Goal: Task Accomplishment & Management: Manage account settings

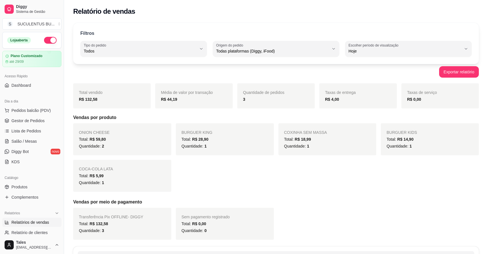
select select "ALL"
select select "0"
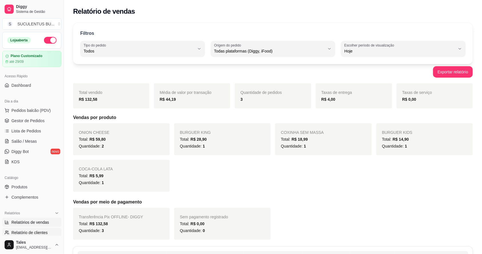
scroll to position [85, 0]
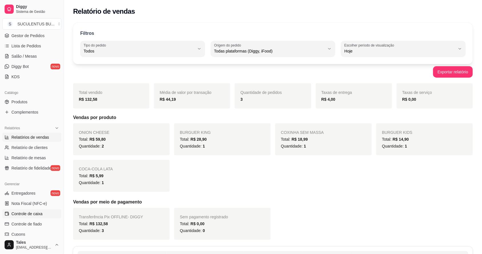
click at [20, 215] on span "Controle de caixa" at bounding box center [26, 214] width 31 height 6
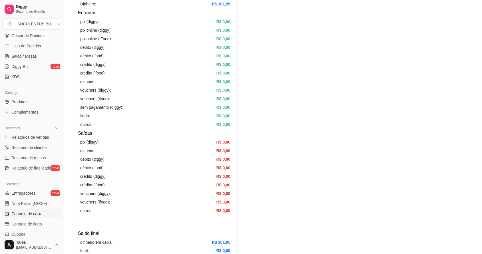
scroll to position [107, 0]
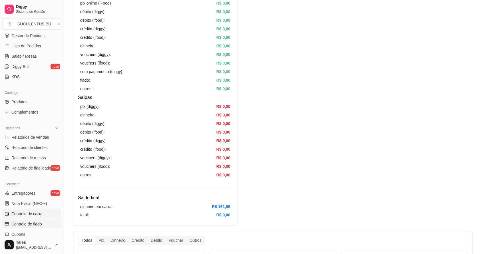
click at [29, 225] on span "Controle de fiado" at bounding box center [26, 224] width 31 height 6
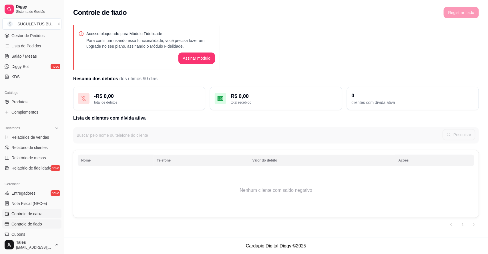
click at [29, 212] on span "Controle de caixa" at bounding box center [26, 214] width 31 height 6
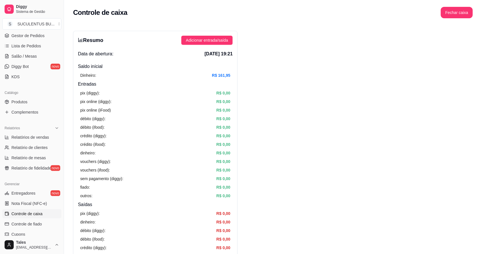
click at [29, 212] on span "Controle de caixa" at bounding box center [26, 214] width 31 height 6
click at [37, 49] on span "Lista de Pedidos" at bounding box center [26, 46] width 30 height 6
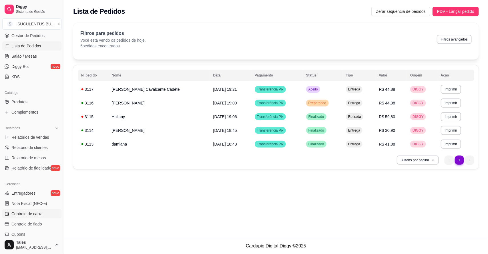
click at [25, 216] on span "Controle de caixa" at bounding box center [26, 214] width 31 height 6
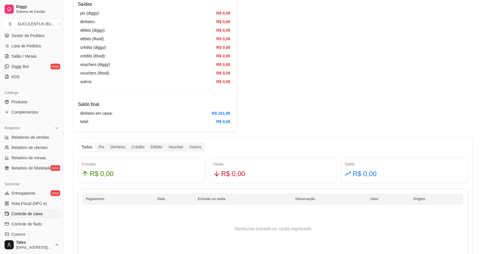
scroll to position [379, 0]
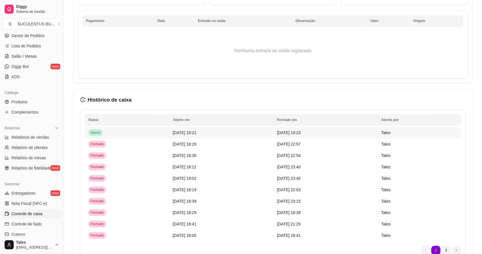
click at [179, 129] on td "[DATE] 19:21" at bounding box center [221, 132] width 104 height 11
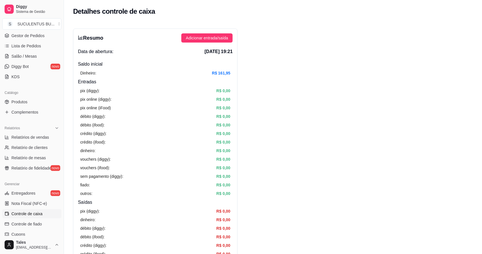
click at [43, 213] on link "Controle de caixa" at bounding box center [31, 213] width 59 height 9
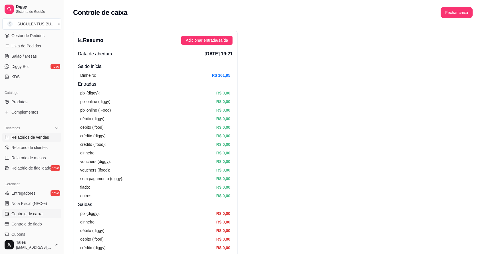
click at [35, 139] on span "Relatórios de vendas" at bounding box center [30, 138] width 38 height 6
select select "ALL"
select select "0"
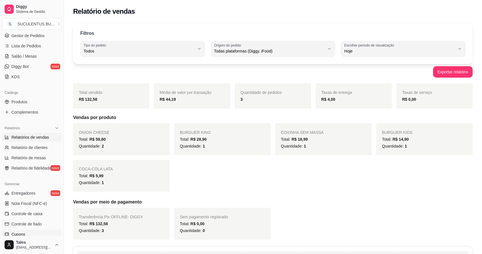
scroll to position [157, 0]
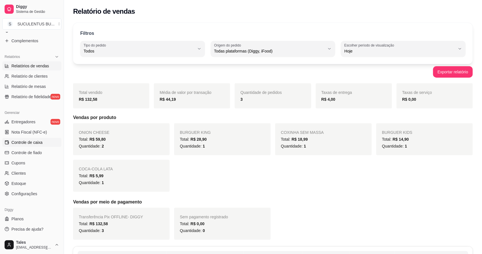
click at [28, 141] on span "Controle de caixa" at bounding box center [26, 143] width 31 height 6
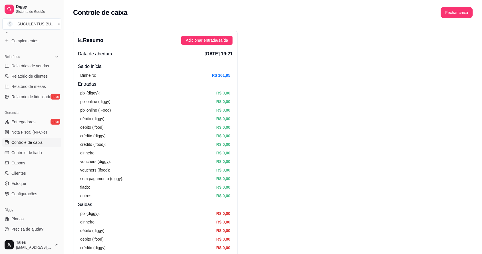
scroll to position [14, 0]
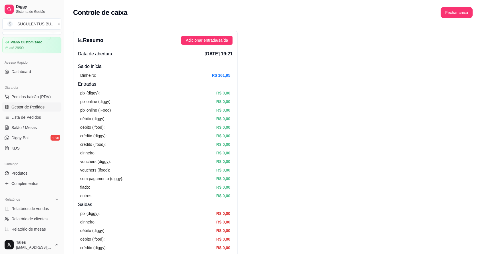
click at [29, 108] on span "Gestor de Pedidos" at bounding box center [27, 107] width 33 height 6
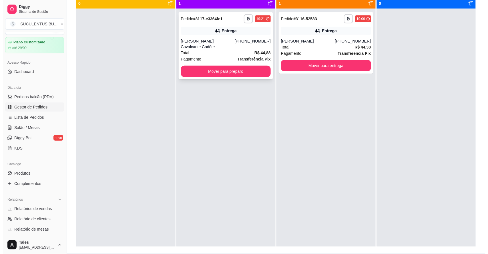
scroll to position [36, 0]
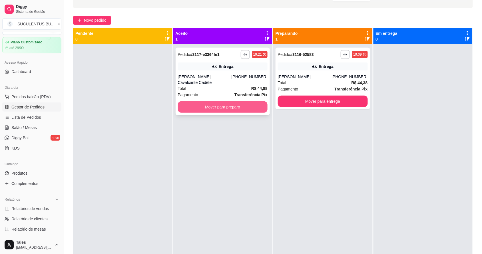
click at [219, 103] on button "Mover para preparo" at bounding box center [223, 106] width 90 height 11
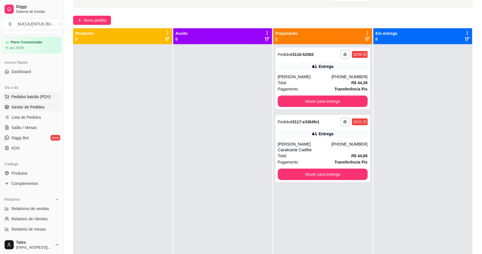
click at [37, 99] on span "Pedidos balcão (PDV)" at bounding box center [30, 97] width 39 height 6
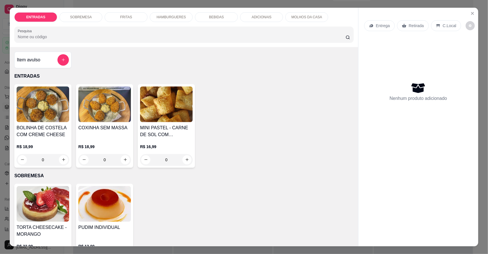
click at [179, 16] on p "HAMBURGUERES" at bounding box center [171, 17] width 29 height 5
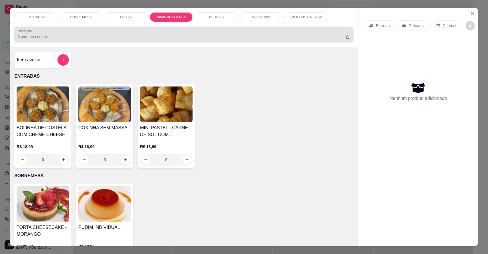
scroll to position [11, 0]
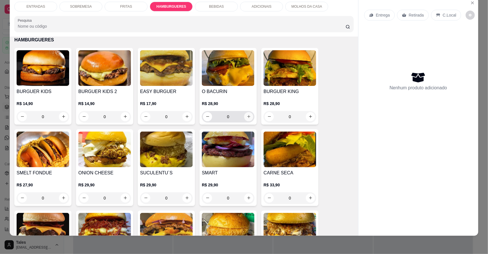
click at [246, 119] on button "increase-product-quantity" at bounding box center [248, 116] width 9 height 9
type input "1"
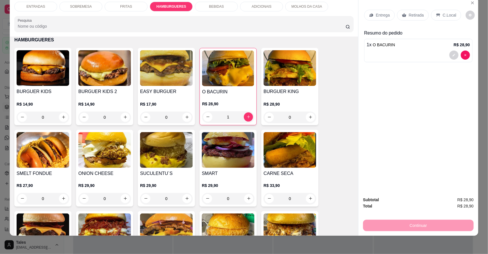
click at [213, 7] on p "BEBIDAS" at bounding box center [216, 6] width 15 height 5
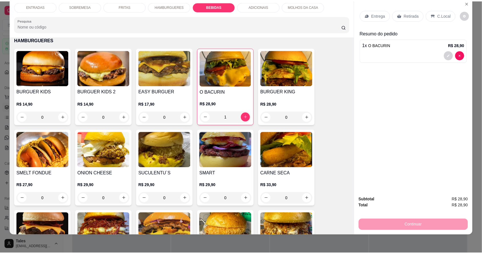
scroll to position [758, 0]
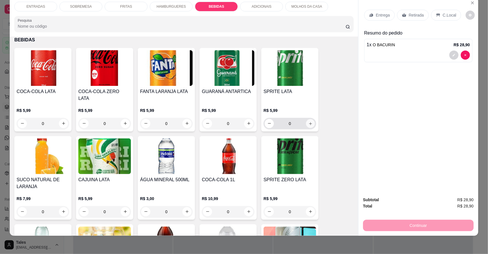
click at [310, 119] on button "increase-product-quantity" at bounding box center [310, 123] width 9 height 9
type input "1"
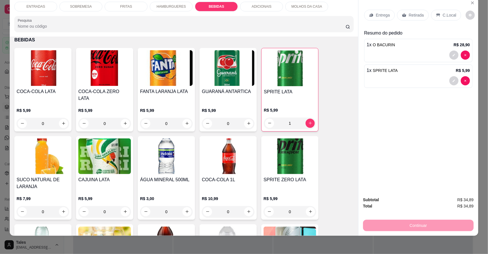
click at [409, 14] on p "Retirada" at bounding box center [416, 15] width 15 height 6
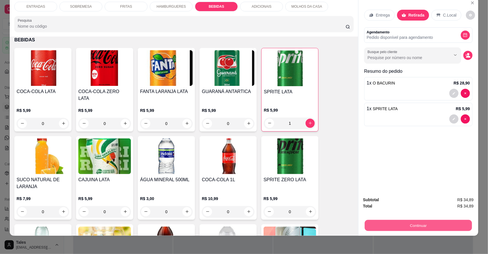
click at [406, 222] on button "Continuar" at bounding box center [418, 225] width 107 height 11
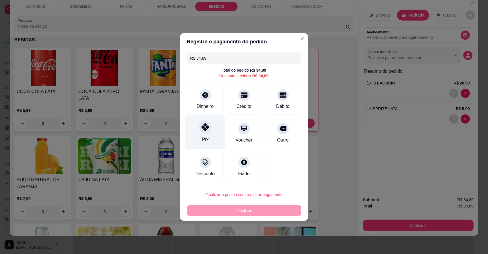
click at [209, 130] on div at bounding box center [205, 127] width 13 height 13
type input "R$ 0,00"
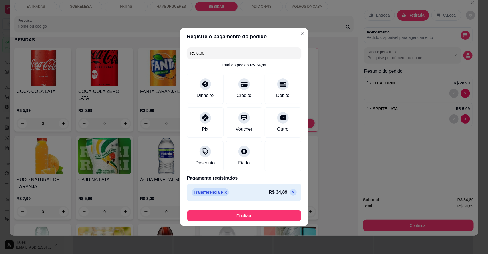
click at [231, 216] on button "Finalizar" at bounding box center [244, 215] width 114 height 11
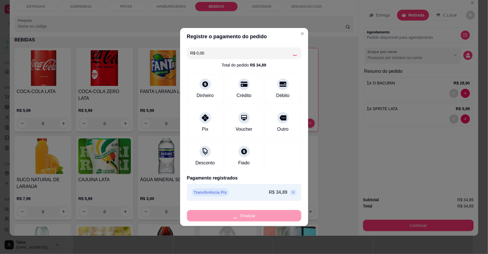
type input "0"
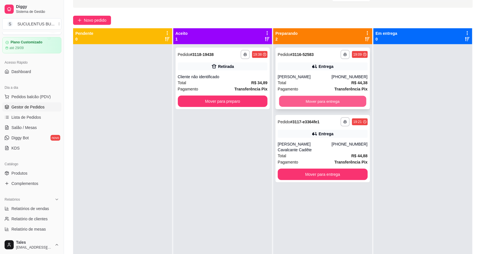
click at [288, 99] on button "Mover para entrega" at bounding box center [322, 101] width 87 height 11
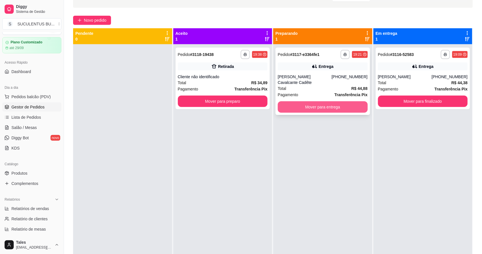
click at [292, 103] on button "Mover para entrega" at bounding box center [323, 106] width 90 height 11
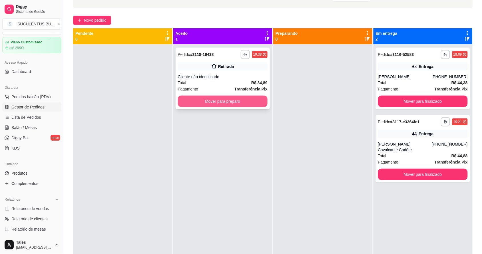
click at [229, 103] on button "Mover para preparo" at bounding box center [223, 101] width 90 height 11
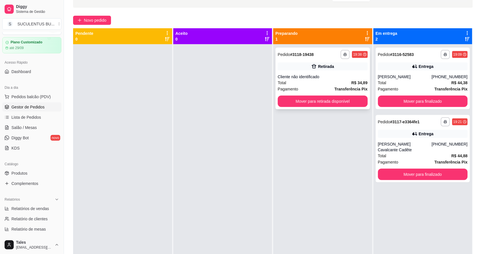
click at [313, 85] on div "Total R$ 34,89" at bounding box center [323, 83] width 90 height 6
click at [175, 124] on div at bounding box center [222, 171] width 99 height 254
click at [211, 14] on div "**********" at bounding box center [273, 137] width 418 height 306
click at [422, 159] on div "Pagamento Transferência Pix" at bounding box center [423, 162] width 90 height 6
click at [308, 73] on div "**********" at bounding box center [323, 79] width 95 height 62
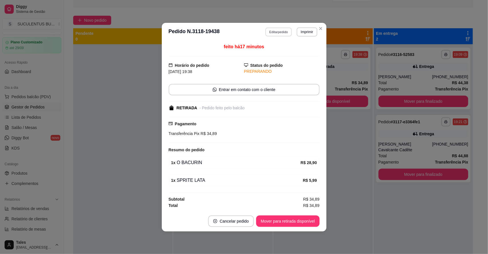
click at [280, 32] on button "Editar pedido" at bounding box center [278, 31] width 27 height 9
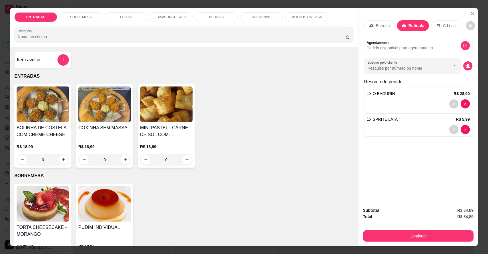
click at [380, 23] on p "Entrega" at bounding box center [383, 26] width 14 height 6
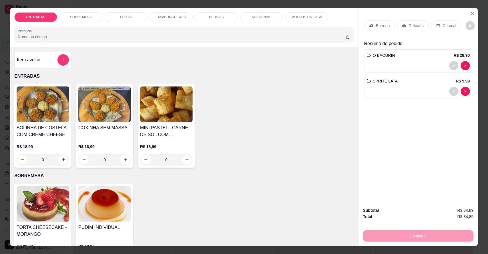
click at [409, 27] on p "Retirada" at bounding box center [416, 26] width 15 height 6
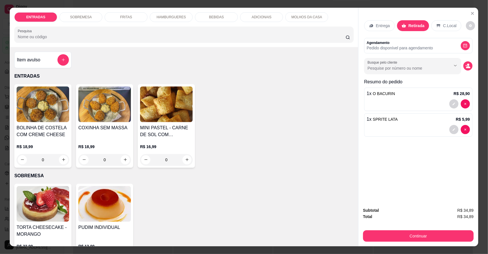
click at [400, 46] on p "Pedido disponível para agendamento" at bounding box center [400, 48] width 66 height 6
click at [390, 68] on input "Busque pelo cliente" at bounding box center [404, 68] width 74 height 6
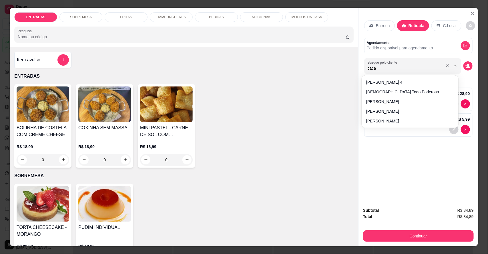
type input "cacau"
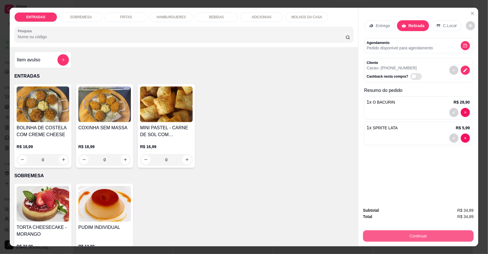
click at [436, 236] on button "Continuar" at bounding box center [418, 236] width 111 height 11
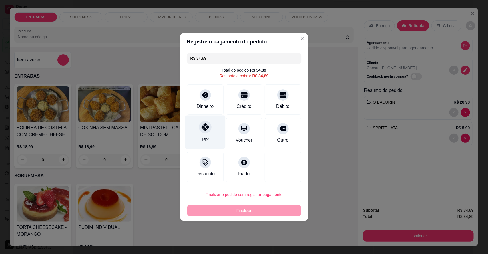
click at [202, 129] on icon at bounding box center [204, 126] width 7 height 7
type input "R$ 0,00"
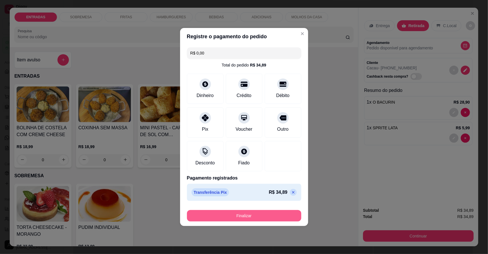
click at [253, 214] on button "Finalizar" at bounding box center [244, 215] width 114 height 11
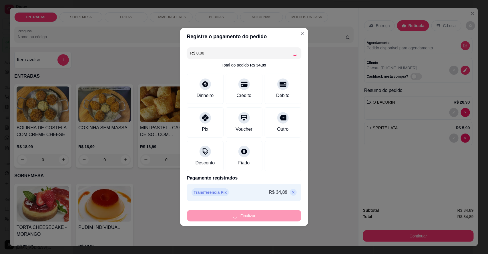
type input "0"
type input "-R$ 34,89"
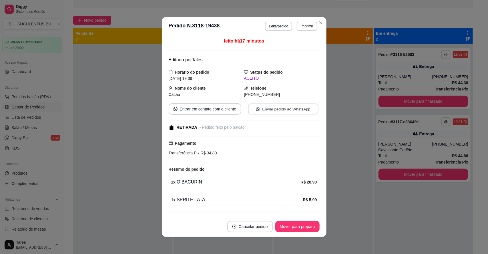
click at [283, 107] on button "Enviar pedido ao WhatsApp" at bounding box center [283, 109] width 70 height 11
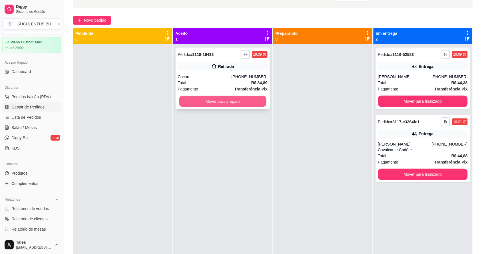
click at [224, 103] on button "Mover para preparo" at bounding box center [222, 101] width 87 height 11
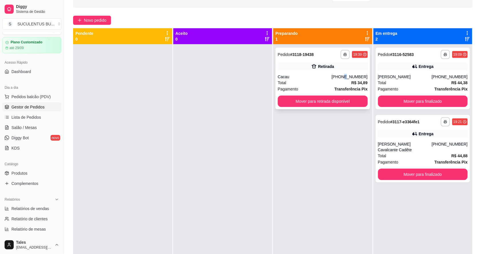
click at [345, 76] on div "[PHONE_NUMBER]" at bounding box center [350, 77] width 36 height 6
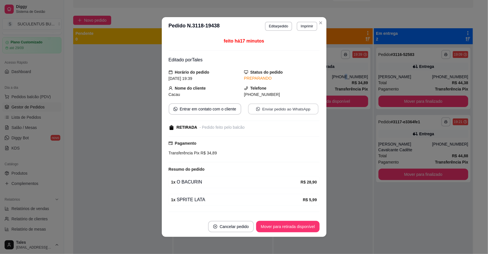
click at [270, 110] on button "Enviar pedido ao WhatsApp" at bounding box center [283, 109] width 70 height 11
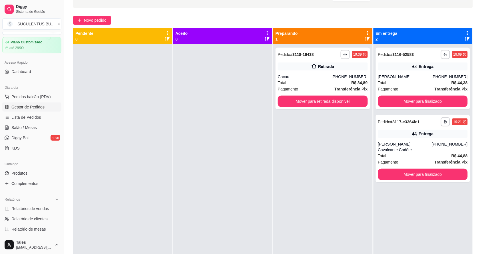
drag, startPoint x: 317, startPoint y: 141, endPoint x: 317, endPoint y: 137, distance: 4.0
click at [317, 141] on div "**********" at bounding box center [322, 171] width 99 height 254
click at [401, 134] on div "Entrega" at bounding box center [423, 134] width 90 height 8
click at [298, 100] on button "Mover para retirada disponível" at bounding box center [323, 101] width 90 height 11
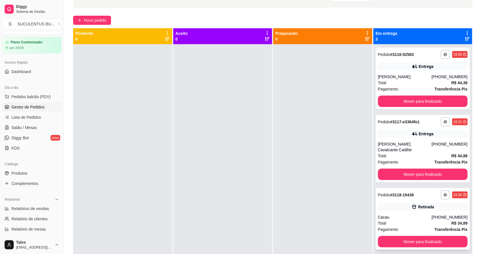
click at [413, 215] on div "Cacau" at bounding box center [405, 218] width 54 height 6
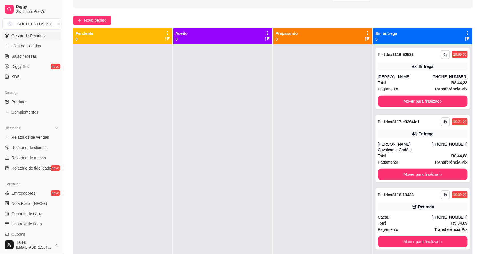
scroll to position [121, 0]
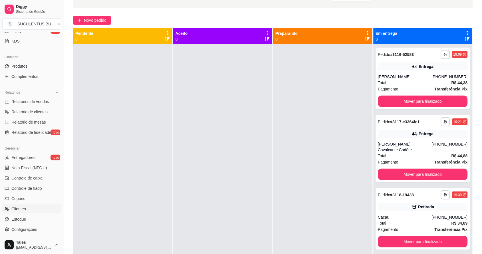
click at [26, 211] on link "Clientes" at bounding box center [31, 209] width 59 height 9
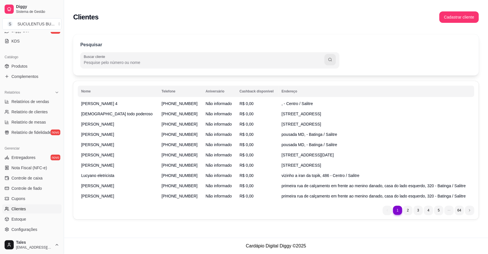
scroll to position [157, 0]
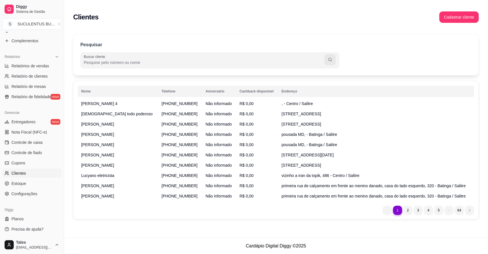
click at [23, 173] on span "Clientes" at bounding box center [18, 174] width 15 height 6
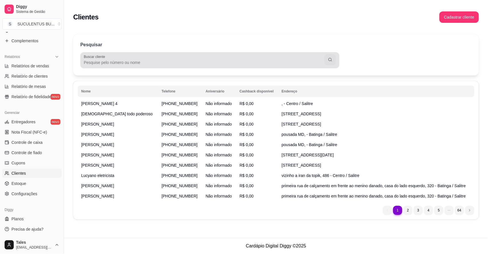
click at [137, 62] on input "Buscar cliente" at bounding box center [204, 63] width 241 height 6
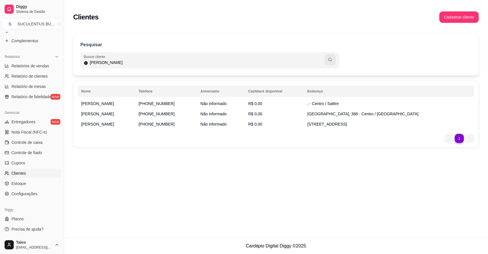
click at [106, 63] on input "[PERSON_NAME]" at bounding box center [206, 63] width 236 height 6
type input "[PERSON_NAME]"
drag, startPoint x: 118, startPoint y: 62, endPoint x: 87, endPoint y: 63, distance: 31.4
click at [87, 63] on div "[PERSON_NAME]" at bounding box center [210, 60] width 252 height 11
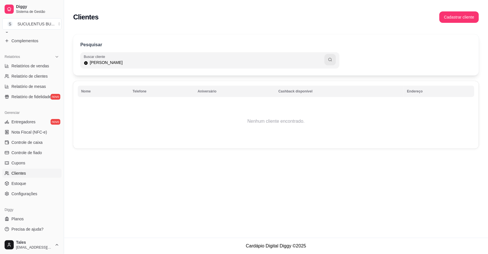
click at [109, 61] on input "[PERSON_NAME]" at bounding box center [206, 63] width 236 height 6
type input "[PERSON_NAME]"
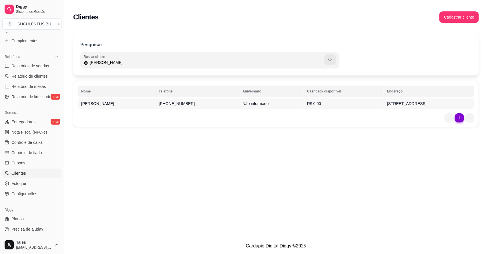
click at [107, 106] on td "[PERSON_NAME]" at bounding box center [116, 104] width 77 height 10
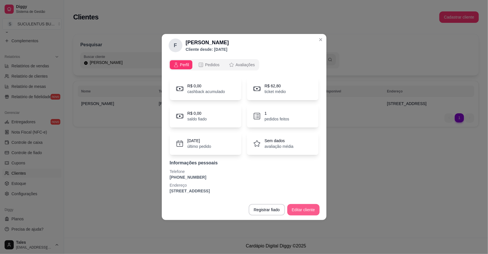
click at [302, 210] on button "Editar cliente" at bounding box center [303, 209] width 32 height 11
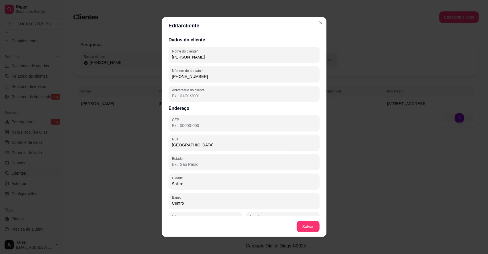
click at [186, 57] on input "[PERSON_NAME]" at bounding box center [244, 57] width 144 height 6
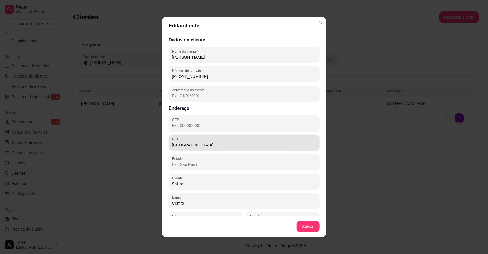
type input "[PERSON_NAME]"
click at [201, 147] on input "[GEOGRAPHIC_DATA]" at bounding box center [244, 145] width 144 height 6
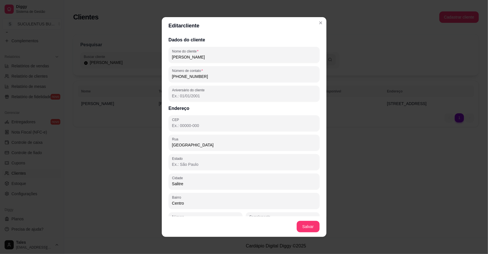
click at [184, 145] on input "[GEOGRAPHIC_DATA]" at bounding box center [244, 145] width 144 height 6
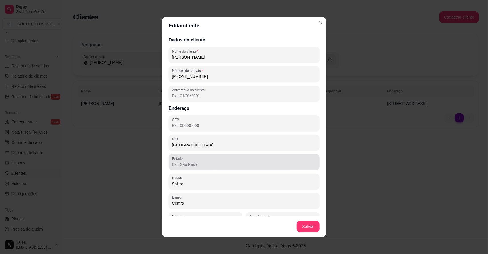
type input "[GEOGRAPHIC_DATA]"
click at [184, 169] on div "Estado" at bounding box center [244, 162] width 151 height 16
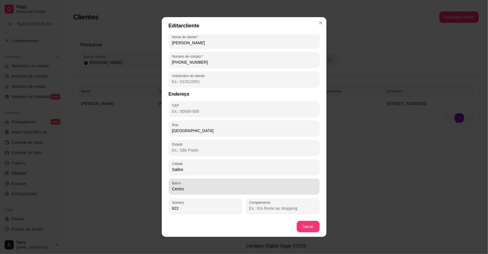
scroll to position [1, 0]
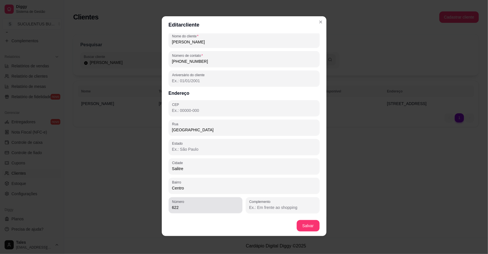
click at [182, 212] on div "Número 622" at bounding box center [206, 205] width 74 height 16
click at [182, 211] on div "Número 622" at bounding box center [206, 205] width 74 height 16
type input "6"
click at [265, 207] on input "Complemento" at bounding box center [282, 208] width 67 height 6
type input "e"
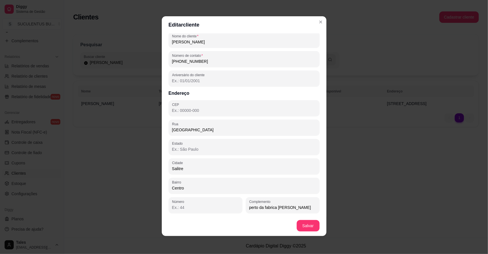
click at [294, 209] on input "perto da fabrica [PERSON_NAME]" at bounding box center [282, 208] width 67 height 6
type input "perto da fabrica antonio de eurico"
drag, startPoint x: 281, startPoint y: 208, endPoint x: 253, endPoint y: 193, distance: 31.3
click at [253, 193] on div "[GEOGRAPHIC_DATA]" at bounding box center [244, 186] width 151 height 16
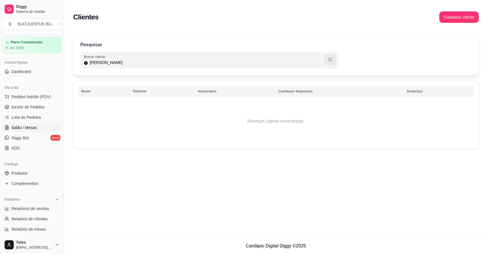
scroll to position [121, 0]
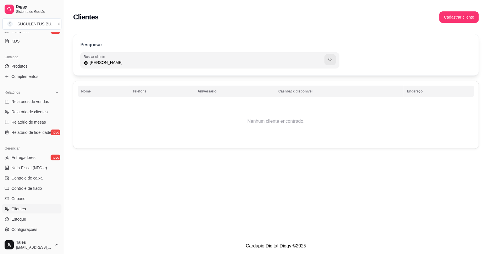
click at [24, 210] on span "Clientes" at bounding box center [18, 209] width 15 height 6
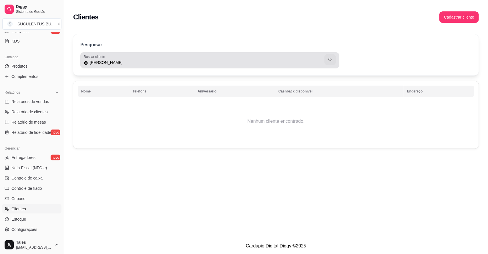
click at [88, 63] on input "[PERSON_NAME]" at bounding box center [206, 63] width 236 height 6
drag, startPoint x: 131, startPoint y: 66, endPoint x: 104, endPoint y: 63, distance: 27.2
click at [95, 63] on div "[PERSON_NAME]" at bounding box center [210, 60] width 252 height 11
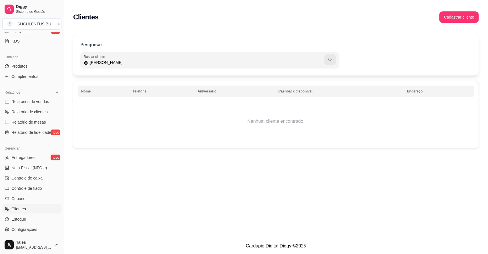
drag, startPoint x: 125, startPoint y: 61, endPoint x: 86, endPoint y: 63, distance: 38.9
click at [86, 63] on div "[PERSON_NAME]" at bounding box center [210, 60] width 252 height 11
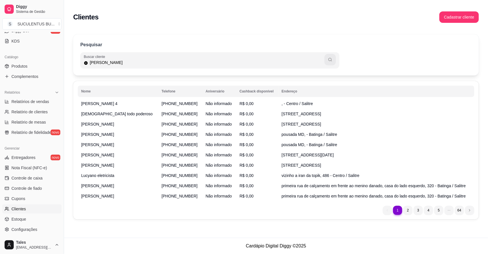
type input "[PERSON_NAME]"
click at [327, 61] on button "button" at bounding box center [329, 59] width 11 height 11
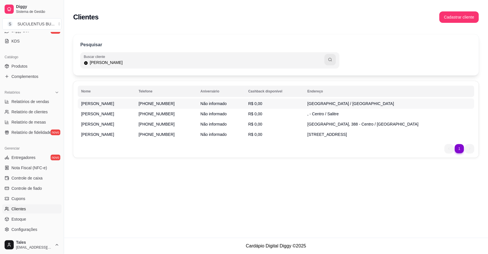
click at [187, 105] on td "[PHONE_NUMBER]" at bounding box center [166, 104] width 62 height 10
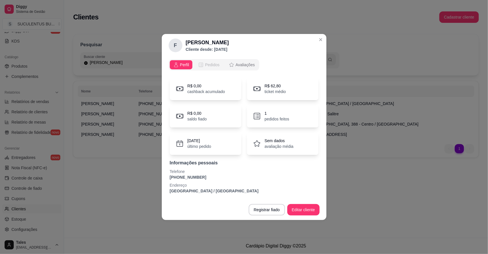
click at [210, 63] on span "Pedidos" at bounding box center [212, 65] width 15 height 6
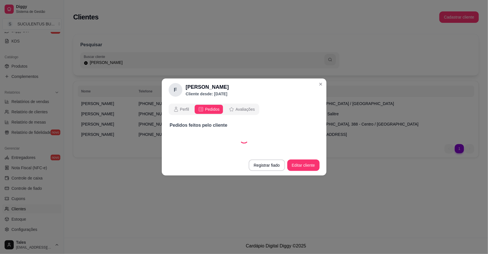
select select "30"
select select "ALL"
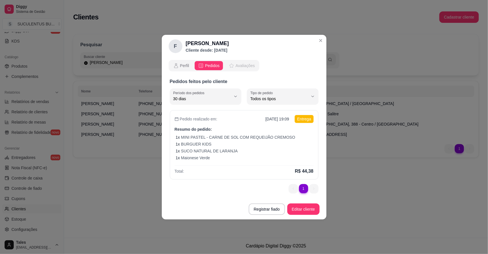
click at [243, 63] on span "Avaliações" at bounding box center [244, 66] width 19 height 6
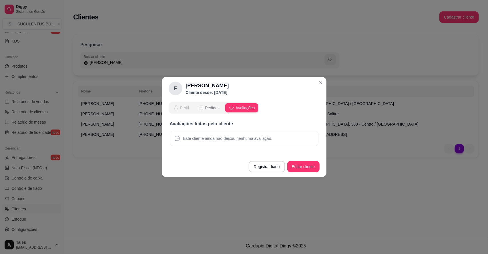
click at [176, 105] on icon "opções" at bounding box center [176, 108] width 6 height 6
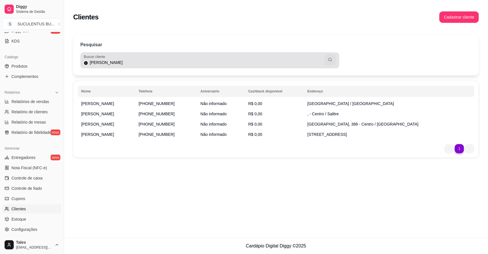
click at [86, 62] on icon at bounding box center [86, 63] width 4 height 5
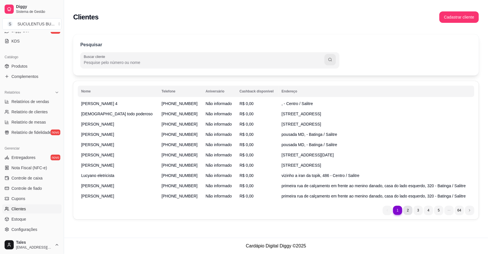
click at [408, 211] on li "2" at bounding box center [407, 210] width 9 height 9
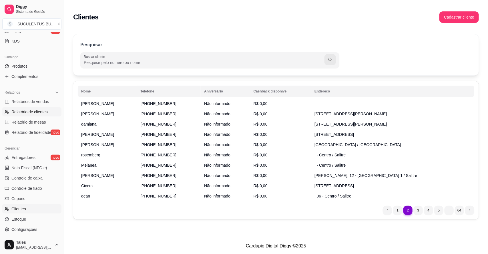
click at [31, 110] on span "Relatório de clientes" at bounding box center [29, 112] width 36 height 6
select select "30"
select select "HIGHEST_TOTAL_SPENT_WITH_ORDERS"
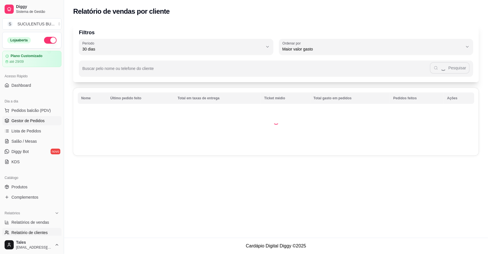
click at [39, 122] on span "Gestor de Pedidos" at bounding box center [27, 121] width 33 height 6
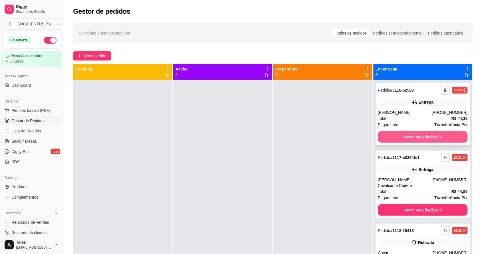
click at [406, 133] on button "Mover para finalizado" at bounding box center [423, 136] width 90 height 11
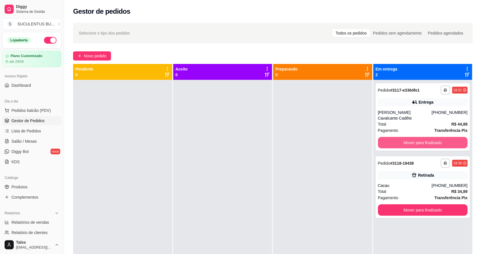
click at [406, 137] on button "Mover para finalizado" at bounding box center [423, 142] width 90 height 11
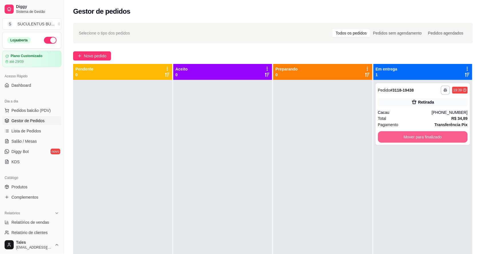
click at [406, 134] on button "Mover para finalizado" at bounding box center [423, 136] width 90 height 11
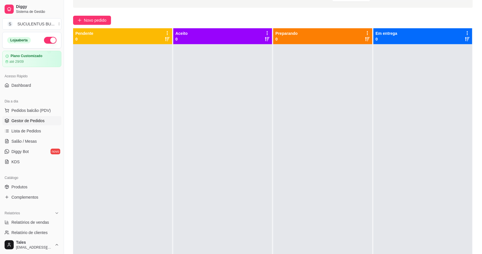
scroll to position [157, 0]
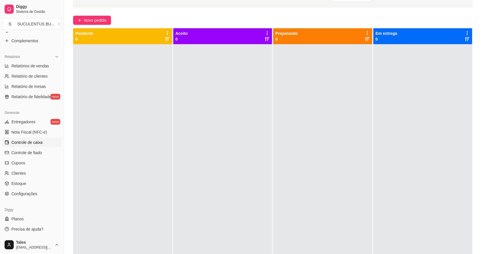
click at [40, 139] on link "Controle de caixa" at bounding box center [31, 142] width 59 height 9
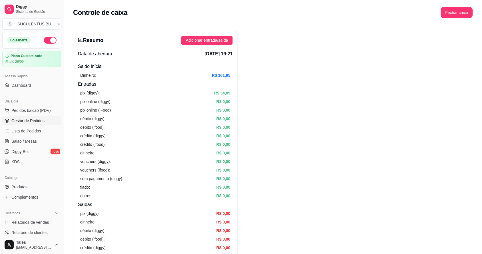
click at [28, 125] on link "Gestor de Pedidos" at bounding box center [31, 120] width 59 height 9
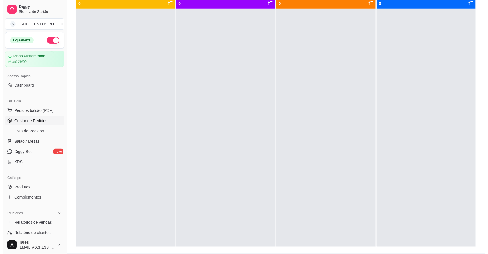
scroll to position [36, 0]
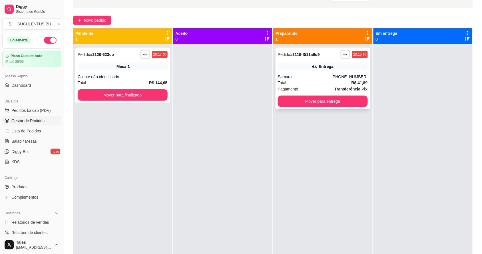
click at [324, 83] on div "Total R$ 41,89" at bounding box center [323, 83] width 90 height 6
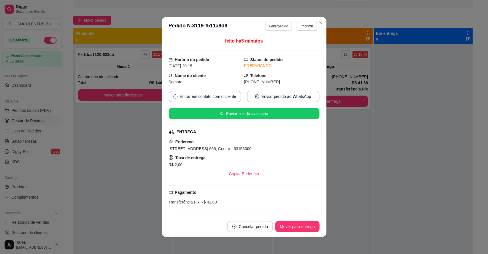
click at [279, 28] on button "Editar pedido" at bounding box center [278, 26] width 27 height 9
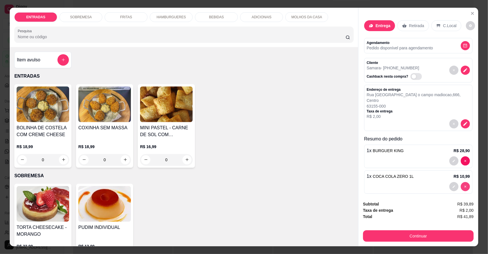
type input "0"
click at [201, 19] on div "BEBIDAS" at bounding box center [216, 17] width 43 height 10
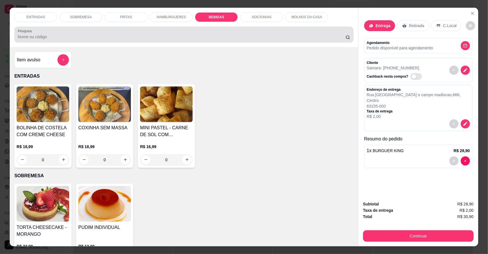
scroll to position [11, 0]
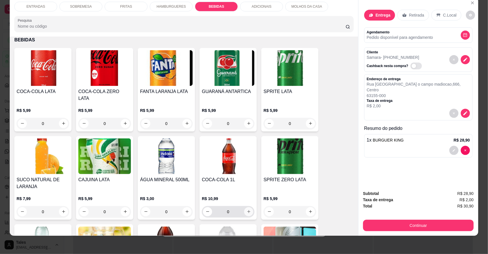
click at [246, 207] on button "increase-product-quantity" at bounding box center [248, 211] width 9 height 9
type input "1"
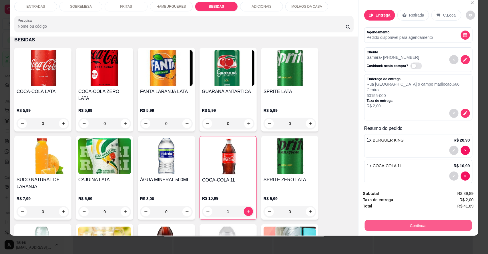
click at [410, 227] on button "Continuar" at bounding box center [418, 225] width 107 height 11
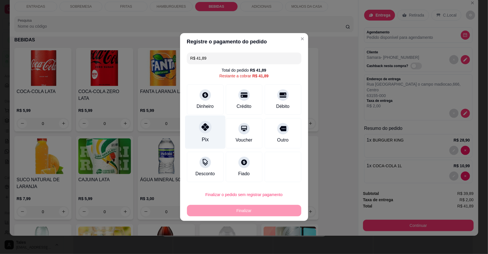
click at [200, 131] on div at bounding box center [205, 127] width 13 height 13
type input "R$ 0,00"
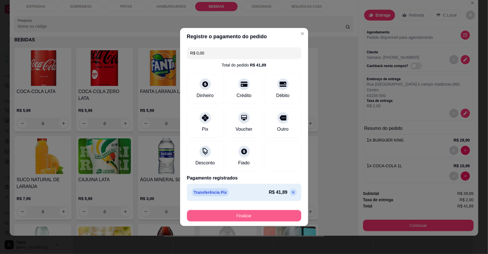
click at [239, 217] on button "Finalizar" at bounding box center [244, 215] width 114 height 11
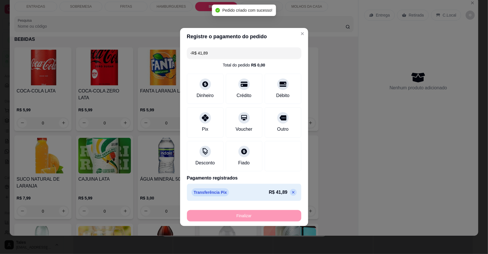
scroll to position [0, 0]
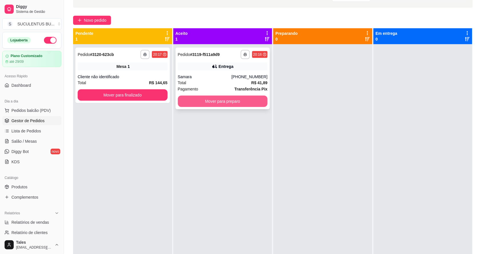
click at [237, 97] on button "Mover para preparo" at bounding box center [223, 101] width 90 height 11
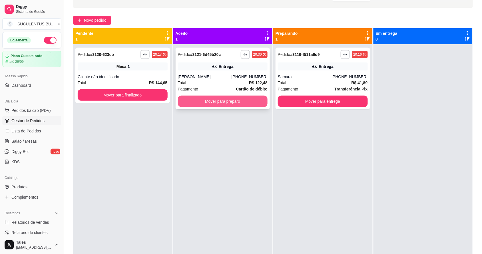
click at [235, 103] on button "Mover para preparo" at bounding box center [223, 101] width 90 height 11
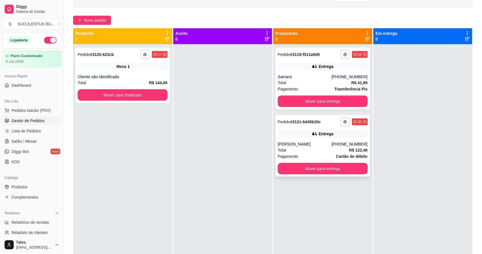
click at [314, 155] on div "Pagamento Cartão de débito" at bounding box center [323, 156] width 90 height 6
click at [37, 109] on span "Pedidos balcão (PDV)" at bounding box center [30, 111] width 39 height 6
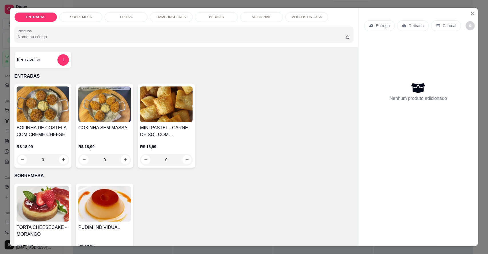
click at [157, 18] on p "HAMBURGUERES" at bounding box center [171, 17] width 29 height 5
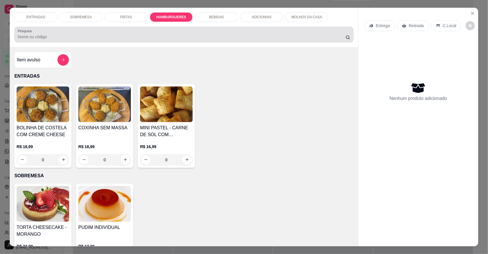
scroll to position [11, 0]
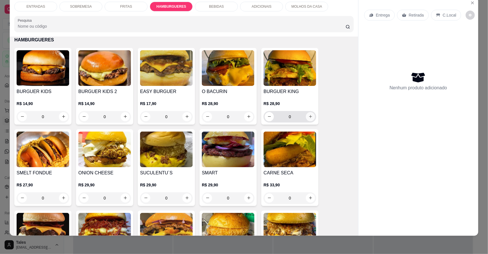
click at [308, 119] on icon "increase-product-quantity" at bounding box center [310, 117] width 4 height 4
type input "1"
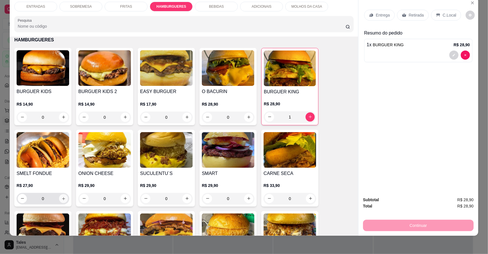
click at [61, 200] on icon "increase-product-quantity" at bounding box center [63, 199] width 4 height 4
type input "1"
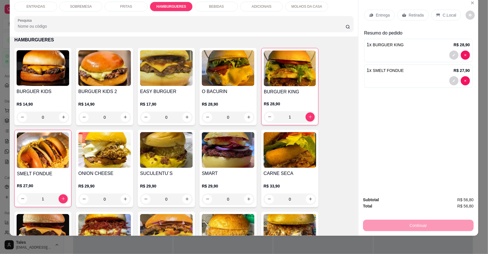
click at [385, 17] on p "Entrega" at bounding box center [383, 15] width 14 height 6
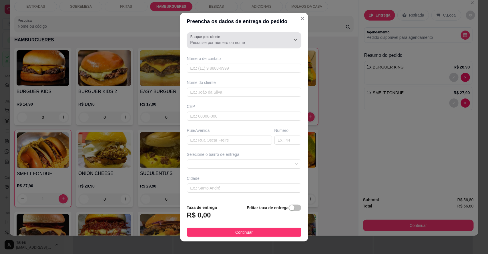
click at [285, 38] on icon "Show suggestions" at bounding box center [287, 40] width 5 height 5
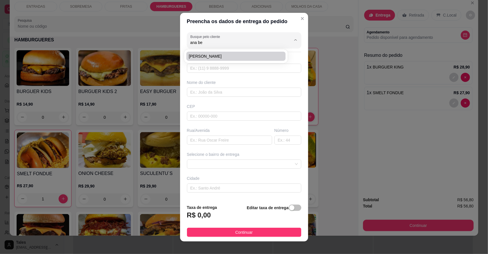
click at [261, 54] on span "[PERSON_NAME]" at bounding box center [233, 56] width 89 height 6
type input "[PERSON_NAME]"
type input "88993354619"
type input "[PERSON_NAME]"
type input "[GEOGRAPHIC_DATA]"
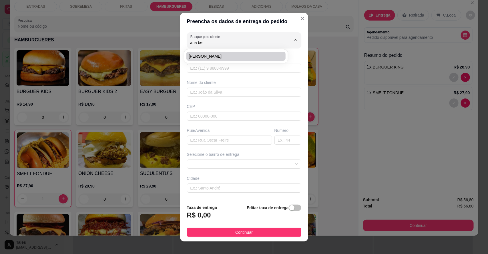
type input "225"
type input "Salitre"
type input "em cima do verdurão de Cida, ao lado da sorveteria"
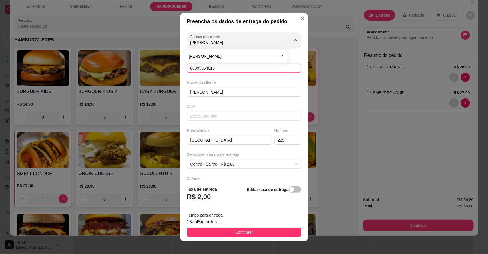
click at [221, 69] on input "88993354619" at bounding box center [244, 68] width 114 height 9
type input "[PERSON_NAME]"
click at [221, 69] on input "88993354619" at bounding box center [244, 68] width 114 height 9
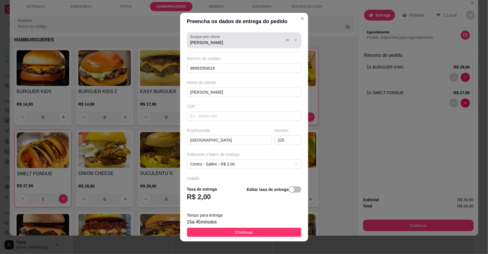
click at [219, 46] on div "Busque pelo cliente [PERSON_NAME]" at bounding box center [244, 40] width 114 height 16
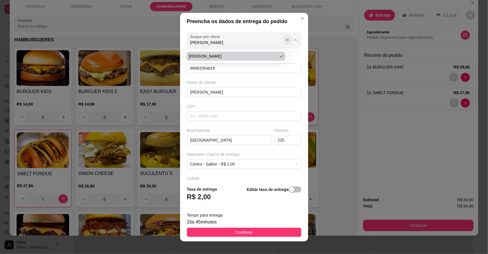
click at [285, 41] on icon "Show suggestions" at bounding box center [287, 40] width 5 height 5
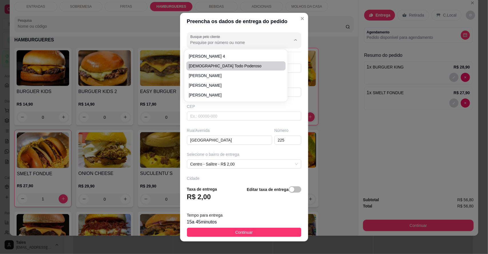
click at [339, 96] on div "Preencha os dados de entrega do pedido Busque pelo cliente Número de contato 88…" at bounding box center [244, 127] width 488 height 254
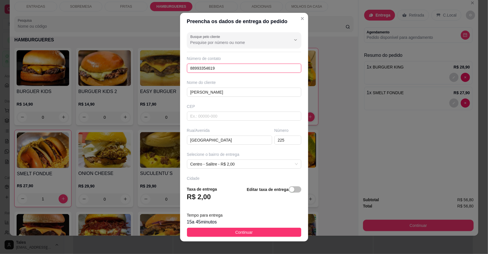
click at [245, 69] on input "88993354619" at bounding box center [244, 68] width 114 height 9
type input "8"
type input "[PHONE_NUMBER]"
click at [233, 96] on input "[PERSON_NAME]" at bounding box center [244, 92] width 114 height 9
type input "[PERSON_NAME] 2"
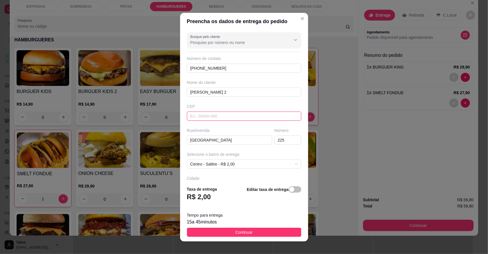
click at [217, 117] on input "text" at bounding box center [244, 116] width 114 height 9
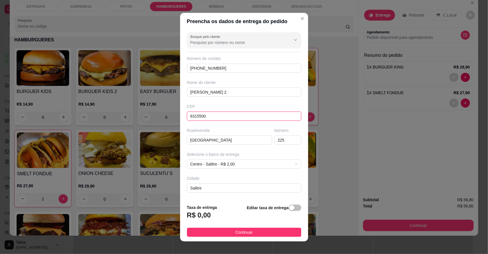
type input "63155000"
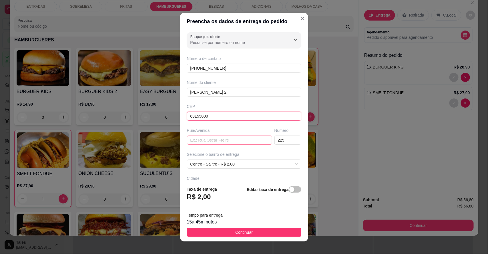
type input "63155000"
drag, startPoint x: 249, startPoint y: 139, endPoint x: 252, endPoint y: 137, distance: 3.4
click at [249, 139] on input "text" at bounding box center [229, 140] width 85 height 9
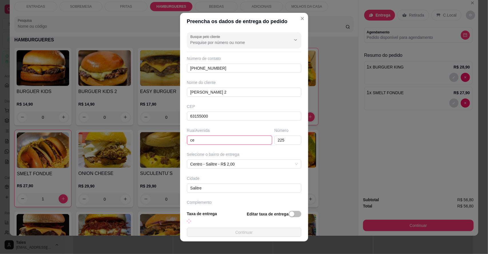
type input "c"
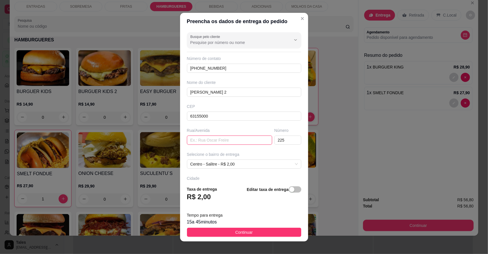
scroll to position [42, 0]
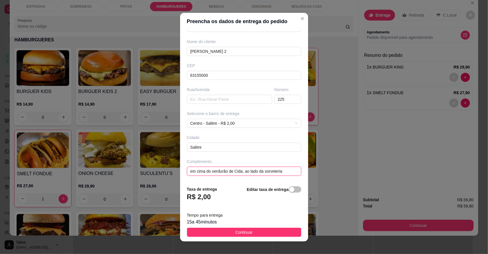
click at [287, 171] on input "em cima do verdurão de Cida, ao lado da sorveteria" at bounding box center [244, 171] width 114 height 9
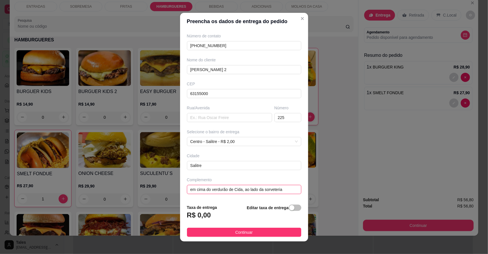
scroll to position [23, 0]
type input "e"
type input "hospital"
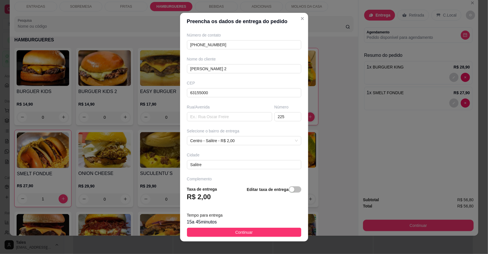
scroll to position [42, 0]
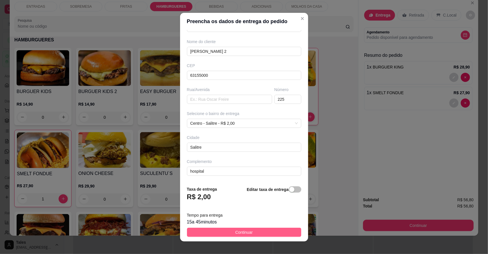
click at [273, 232] on button "Continuar" at bounding box center [244, 232] width 114 height 9
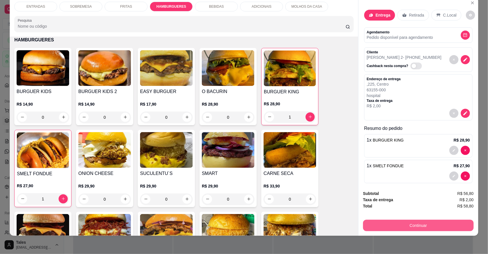
click at [422, 226] on button "Continuar" at bounding box center [418, 225] width 111 height 11
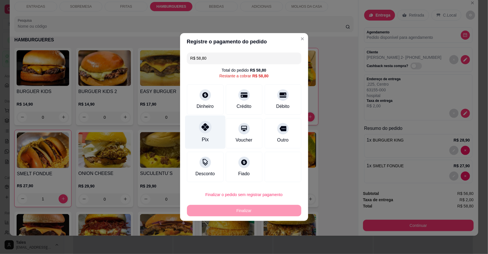
click at [206, 130] on icon at bounding box center [204, 126] width 7 height 7
type input "R$ 0,00"
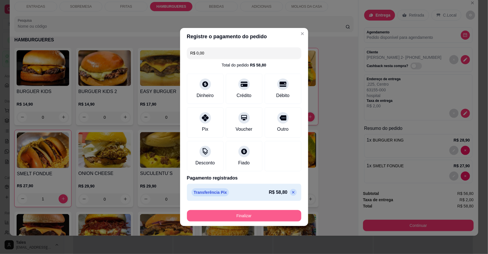
click at [244, 215] on button "Finalizar" at bounding box center [244, 215] width 114 height 11
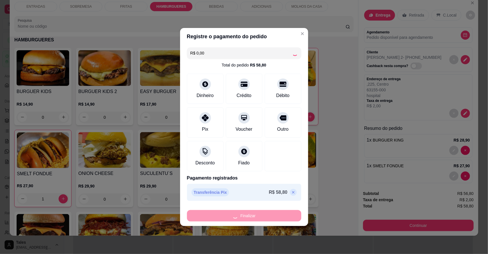
type input "0"
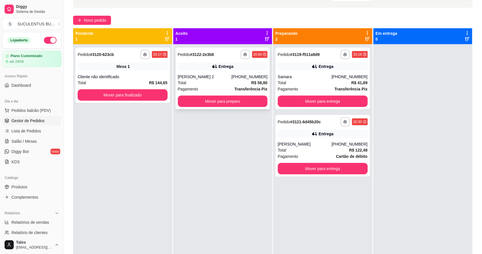
click at [209, 78] on div "[PERSON_NAME] 2" at bounding box center [205, 77] width 54 height 6
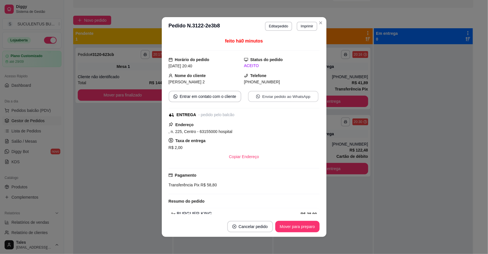
click at [257, 98] on button "Enviar pedido ao WhatsApp" at bounding box center [283, 96] width 70 height 11
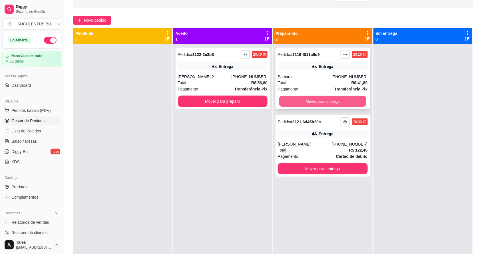
click at [320, 99] on button "Mover para entrega" at bounding box center [322, 101] width 87 height 11
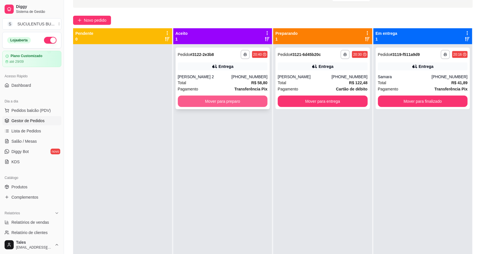
click at [212, 103] on button "Mover para preparo" at bounding box center [223, 101] width 90 height 11
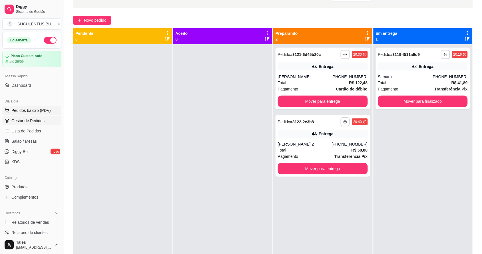
click at [54, 111] on button "Pedidos balcão (PDV)" at bounding box center [31, 110] width 59 height 9
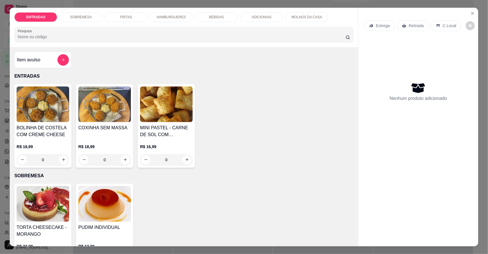
click at [172, 15] on p "HAMBURGUERES" at bounding box center [171, 17] width 29 height 5
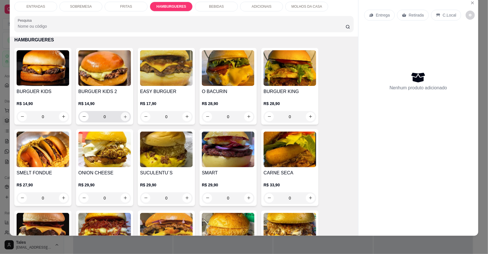
click at [123, 116] on icon "increase-product-quantity" at bounding box center [125, 117] width 4 height 4
type input "1"
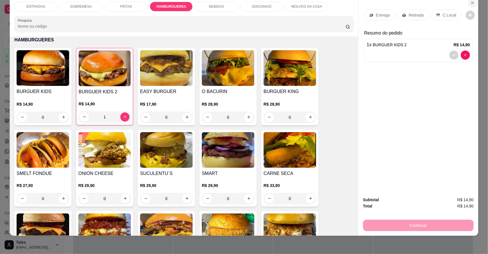
click at [471, 1] on icon "Close" at bounding box center [472, 3] width 5 height 5
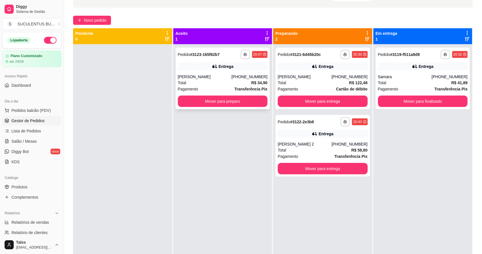
click at [214, 82] on div "Total R$ 34,90" at bounding box center [223, 83] width 90 height 6
click at [227, 82] on div "Total R$ 34,90" at bounding box center [223, 83] width 90 height 6
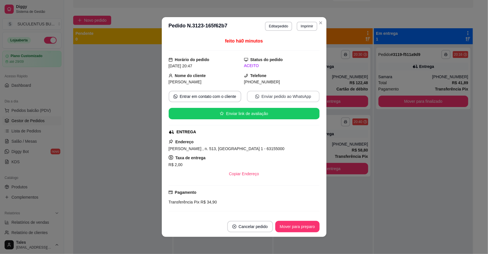
click at [292, 94] on button "Enviar pedido ao WhatsApp" at bounding box center [283, 96] width 73 height 11
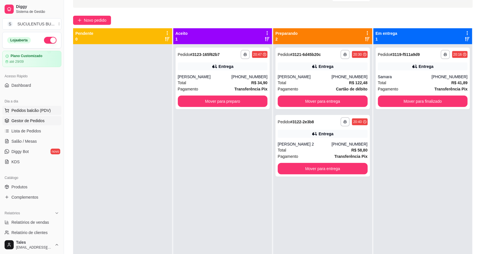
click at [43, 109] on span "Pedidos balcão (PDV)" at bounding box center [30, 111] width 39 height 6
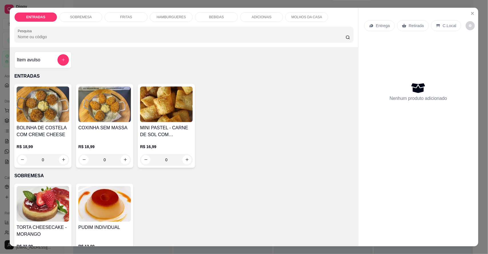
click at [170, 16] on p "HAMBURGUERES" at bounding box center [171, 17] width 29 height 5
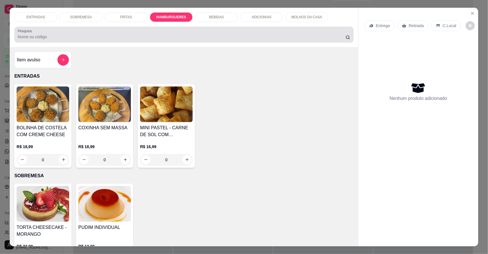
scroll to position [11, 0]
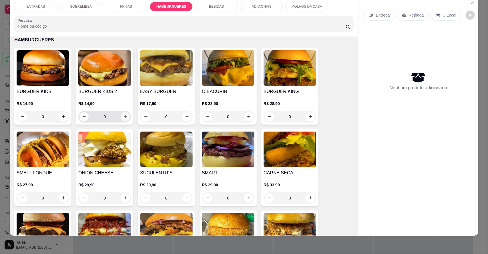
click at [123, 118] on icon "increase-product-quantity" at bounding box center [125, 117] width 4 height 4
type input "1"
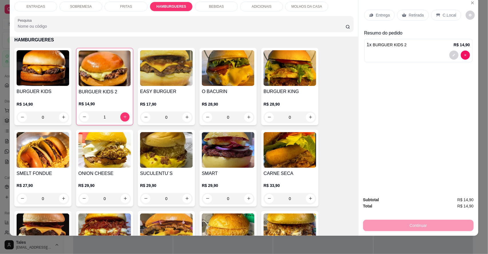
click at [121, 8] on p "FRITAS" at bounding box center [126, 6] width 12 height 5
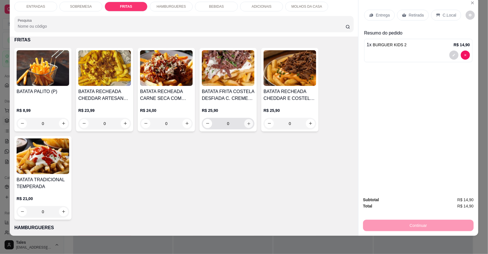
click at [247, 122] on icon "increase-product-quantity" at bounding box center [249, 123] width 4 height 4
type input "1"
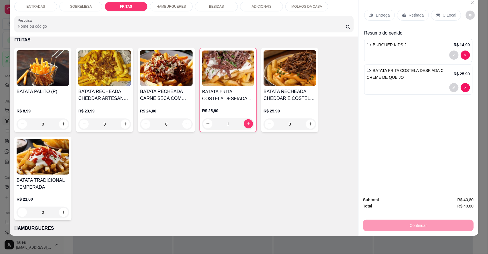
click at [378, 15] on p "Entrega" at bounding box center [383, 15] width 14 height 6
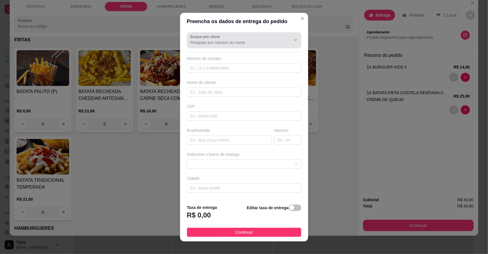
click at [239, 45] on input "Busque pelo cliente" at bounding box center [235, 43] width 91 height 6
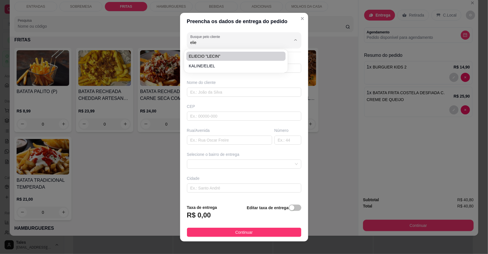
click at [254, 56] on span "ELIECIO "LECIN"" at bounding box center [233, 56] width 89 height 6
type input "ELIECIO "LECIN""
type input "88993746174"
type input "ELIECIO "LECIN""
type input "CASA DE GRAZIELA"
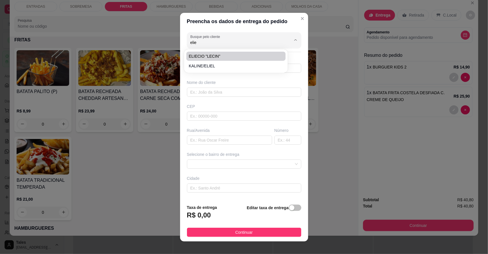
type input "Salitre"
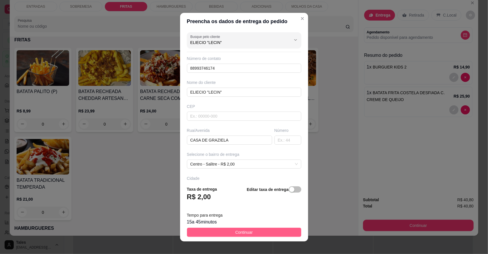
click at [229, 228] on button "Continuar" at bounding box center [244, 232] width 114 height 9
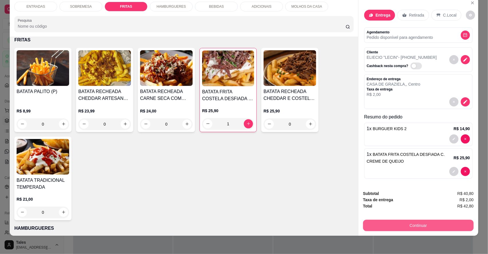
click at [433, 222] on button "Continuar" at bounding box center [418, 225] width 111 height 11
click at [470, 3] on icon "Close" at bounding box center [472, 3] width 5 height 5
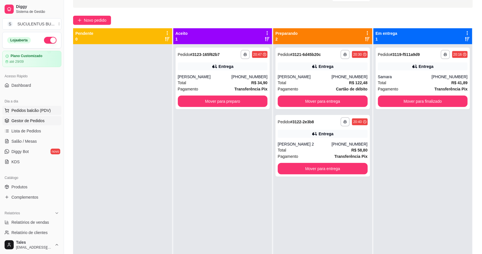
click at [41, 107] on button "Pedidos balcão (PDV)" at bounding box center [31, 110] width 59 height 9
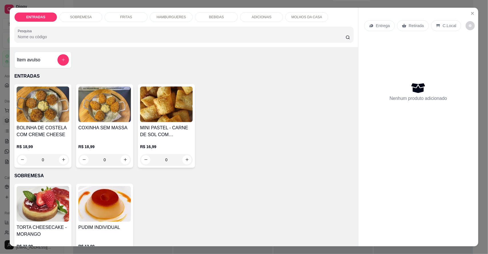
click at [177, 17] on p "HAMBURGUERES" at bounding box center [171, 17] width 29 height 5
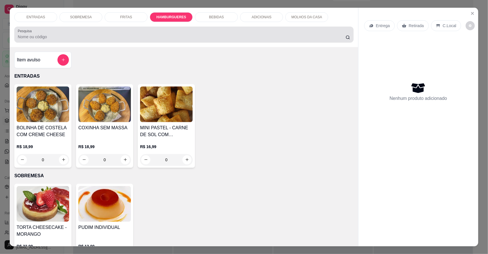
scroll to position [11, 0]
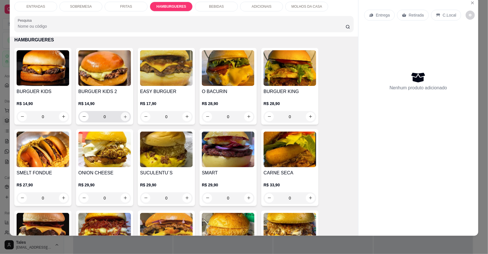
click at [123, 118] on icon "increase-product-quantity" at bounding box center [125, 117] width 4 height 4
type input "1"
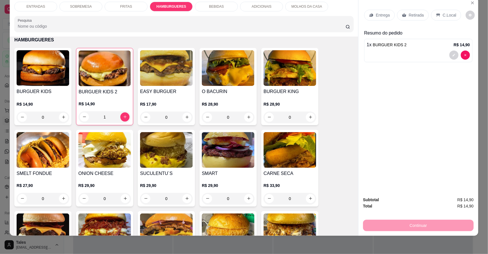
click at [138, 4] on div "FRITAS" at bounding box center [126, 7] width 43 height 10
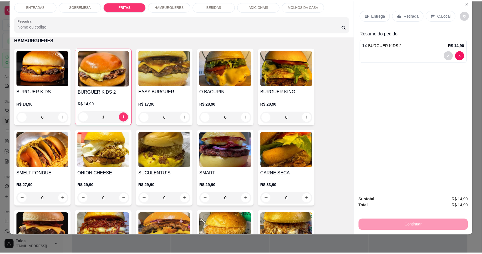
scroll to position [225, 0]
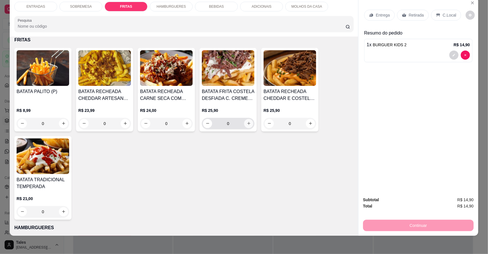
click at [247, 122] on icon "increase-product-quantity" at bounding box center [249, 123] width 4 height 4
type input "1"
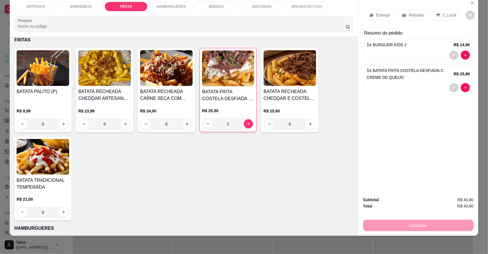
click at [384, 19] on div "Entrega" at bounding box center [379, 15] width 31 height 11
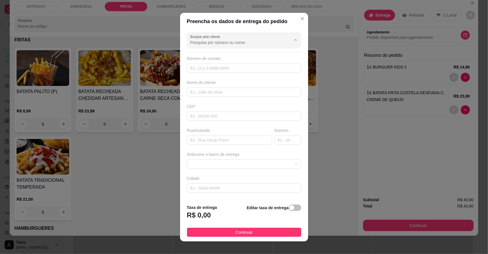
click at [238, 43] on input "Busque pelo cliente" at bounding box center [235, 43] width 91 height 6
click at [231, 58] on span "ELIECIO "LECIN"" at bounding box center [233, 56] width 89 height 6
type input "ELIECIO "LECIN""
type input "88993746174"
type input "ELIECIO "LECIN""
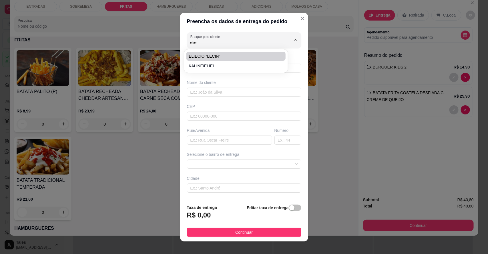
type input "CASA DE GRAZIELA"
type input "Salitre"
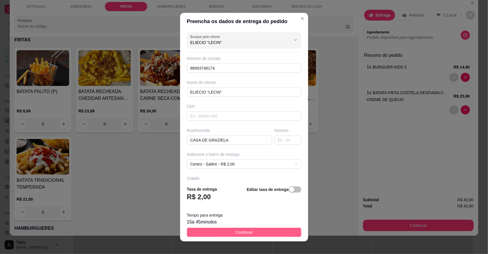
click at [246, 234] on span "Continuar" at bounding box center [243, 232] width 17 height 6
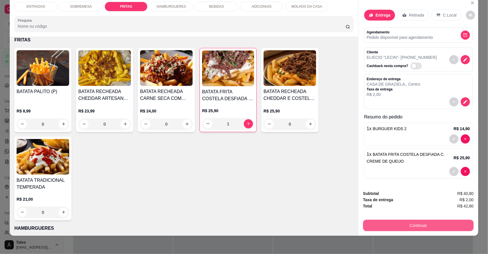
click at [405, 226] on button "Continuar" at bounding box center [418, 225] width 111 height 11
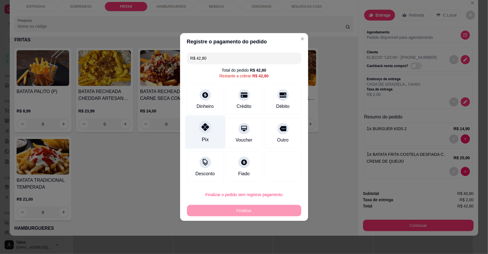
click at [207, 137] on div "Pix" at bounding box center [204, 139] width 7 height 7
type input "R$ 0,00"
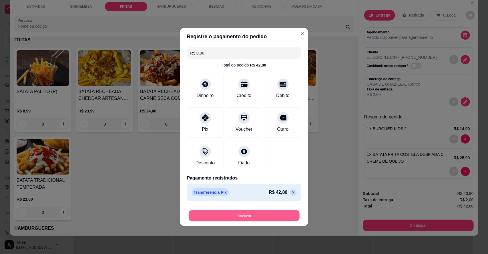
click at [232, 217] on button "Finalizar" at bounding box center [244, 216] width 111 height 11
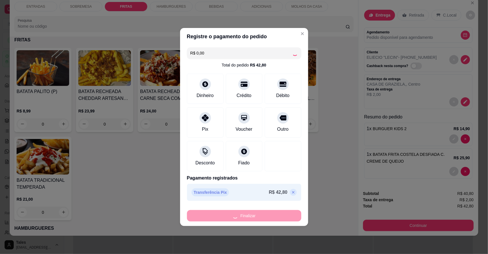
type input "0"
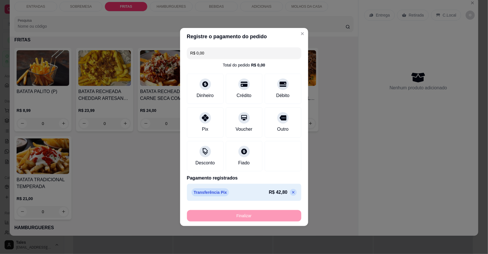
type input "-R$ 42,80"
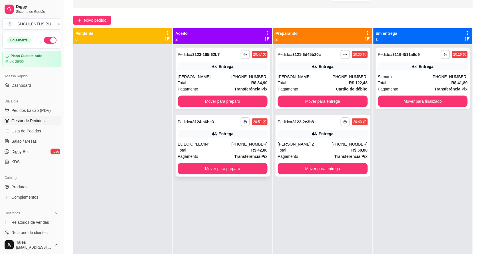
click at [217, 147] on div "ELIECIO "LECIN"" at bounding box center [205, 144] width 54 height 6
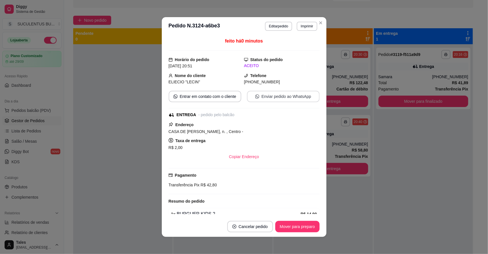
click at [295, 99] on button "Enviar pedido ao WhatsApp" at bounding box center [283, 96] width 73 height 11
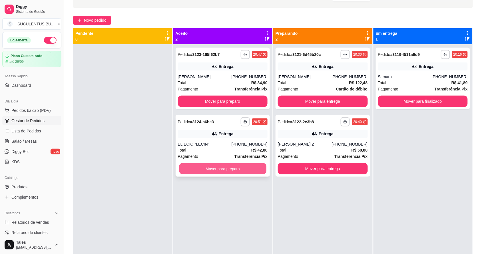
click at [223, 169] on button "Mover para preparo" at bounding box center [222, 168] width 87 height 11
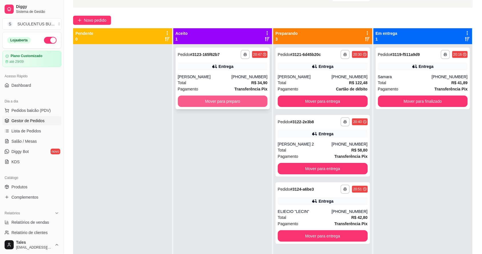
click at [235, 102] on button "Mover para preparo" at bounding box center [223, 101] width 90 height 11
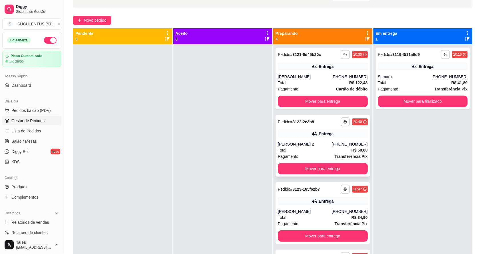
click at [317, 148] on div "Total R$ 58,80" at bounding box center [323, 150] width 90 height 6
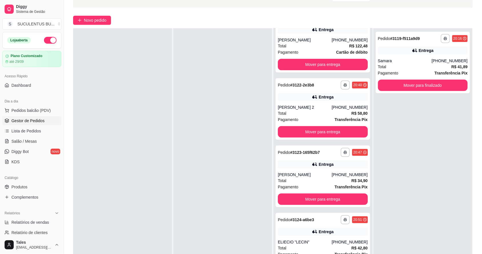
scroll to position [87, 0]
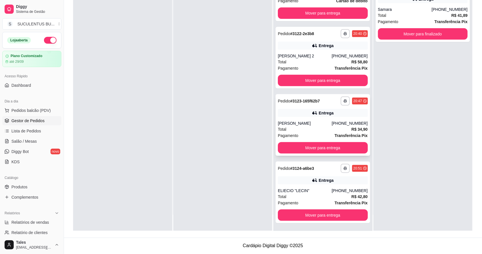
click at [315, 125] on div "[PERSON_NAME]" at bounding box center [305, 124] width 54 height 6
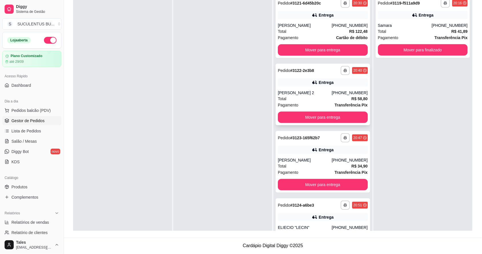
scroll to position [21, 0]
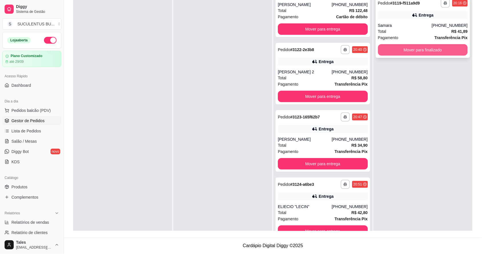
click at [409, 51] on button "Mover para finalizado" at bounding box center [423, 49] width 90 height 11
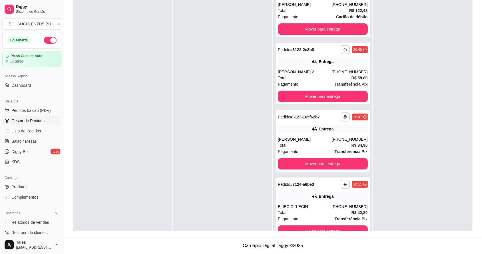
scroll to position [16, 0]
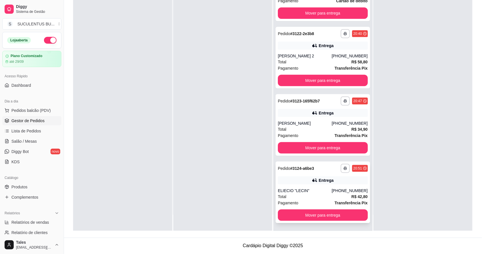
click at [317, 195] on div "Total R$ 42,80" at bounding box center [323, 197] width 90 height 6
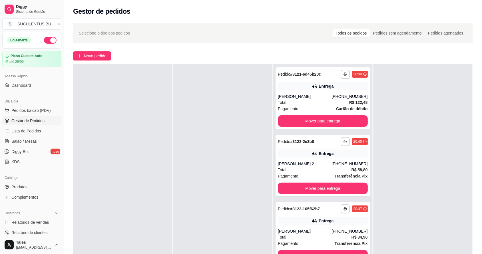
scroll to position [0, 0]
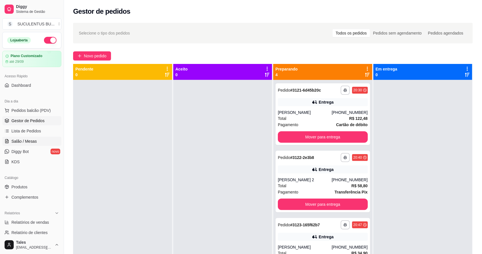
click at [28, 143] on span "Salão / Mesas" at bounding box center [23, 142] width 25 height 6
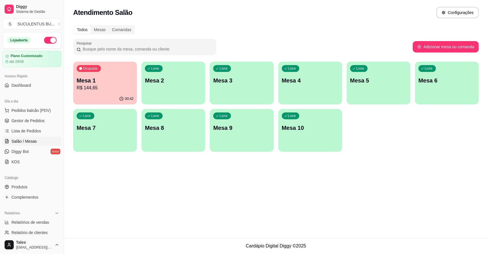
click at [112, 83] on p "Mesa 1" at bounding box center [105, 81] width 57 height 8
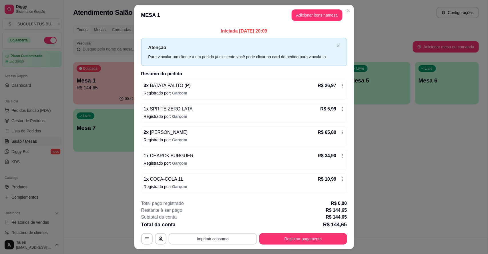
click at [229, 236] on button "Imprimir consumo" at bounding box center [213, 238] width 88 height 11
click at [225, 225] on button "IMPRESSORA CAIXA" at bounding box center [211, 226] width 47 height 9
click at [289, 242] on button "Registrar pagamento" at bounding box center [303, 238] width 88 height 11
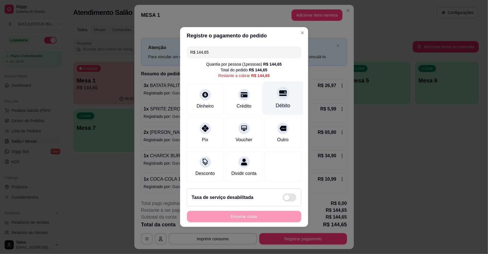
click at [287, 97] on div "Débito" at bounding box center [283, 98] width 40 height 33
type input "R$ 0,00"
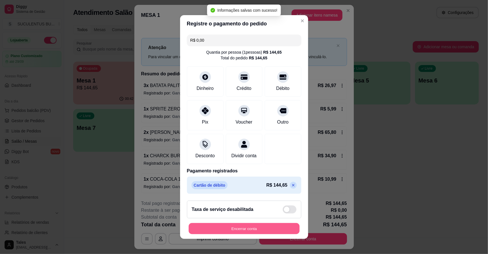
click at [262, 231] on button "Encerrar conta" at bounding box center [244, 228] width 111 height 11
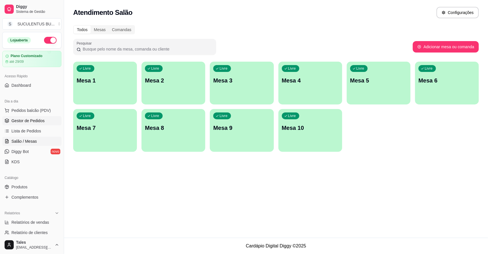
click at [18, 121] on span "Gestor de Pedidos" at bounding box center [27, 121] width 33 height 6
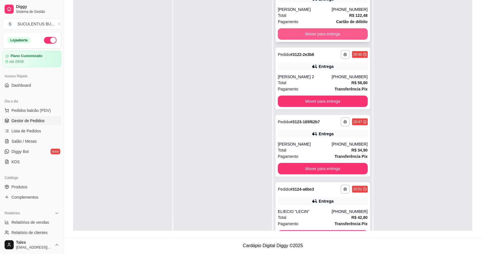
click at [323, 35] on button "Mover para entrega" at bounding box center [323, 33] width 90 height 11
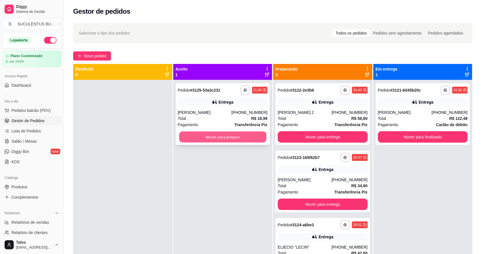
click at [219, 135] on button "Mover para preparo" at bounding box center [222, 137] width 87 height 11
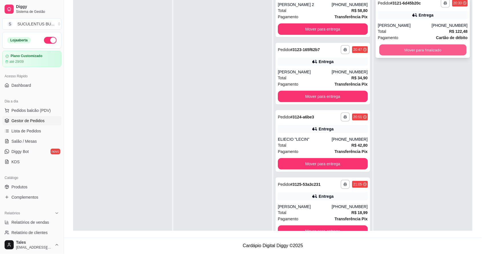
click at [429, 51] on button "Mover para finalizado" at bounding box center [422, 50] width 87 height 11
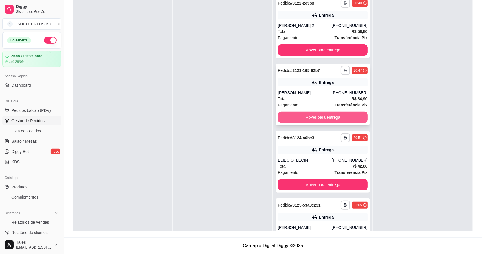
click at [315, 120] on button "Mover para entrega" at bounding box center [323, 117] width 90 height 11
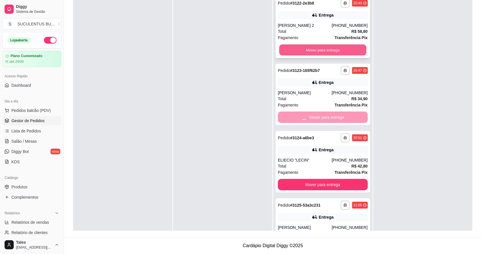
click at [346, 50] on button "Mover para entrega" at bounding box center [322, 50] width 87 height 11
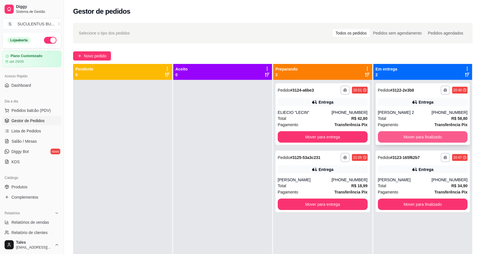
click at [426, 137] on button "Mover para finalizado" at bounding box center [423, 136] width 90 height 11
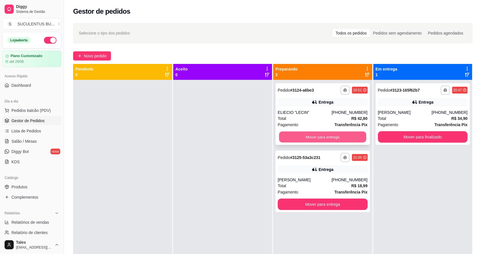
click at [312, 137] on button "Mover para entrega" at bounding box center [322, 137] width 87 height 11
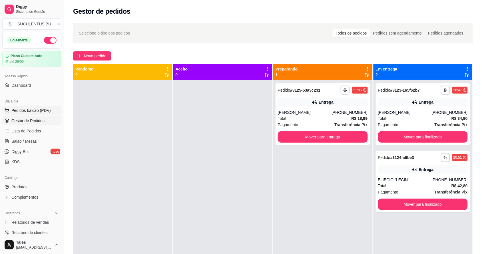
click at [35, 109] on span "Pedidos balcão (PDV)" at bounding box center [30, 111] width 39 height 6
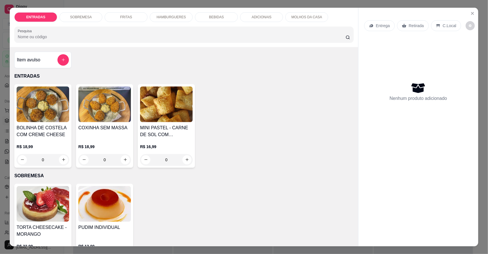
click at [162, 16] on p "HAMBURGUERES" at bounding box center [171, 17] width 29 height 5
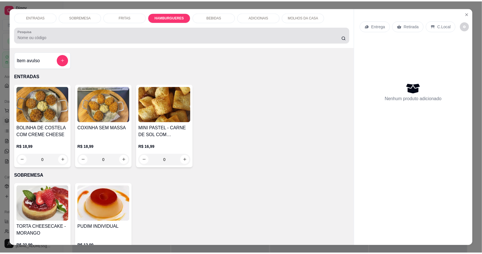
scroll to position [11, 0]
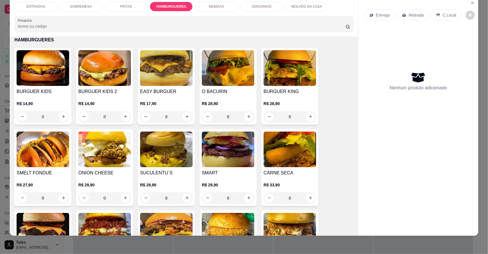
click at [183, 117] on div "0" at bounding box center [166, 116] width 53 height 11
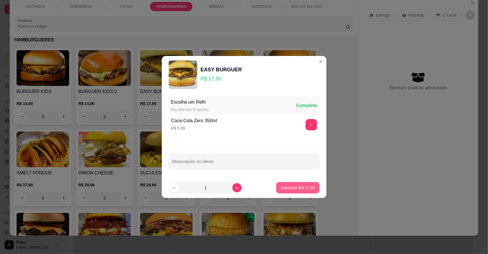
click at [304, 185] on button "Adicionar R$ 17,90" at bounding box center [297, 187] width 43 height 11
type input "1"
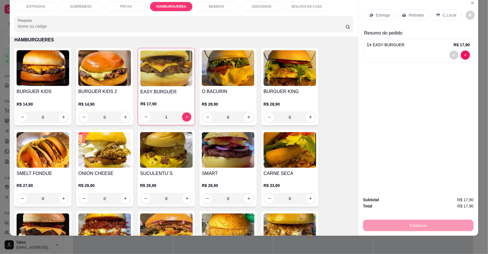
click at [415, 17] on p "Retirada" at bounding box center [416, 15] width 15 height 6
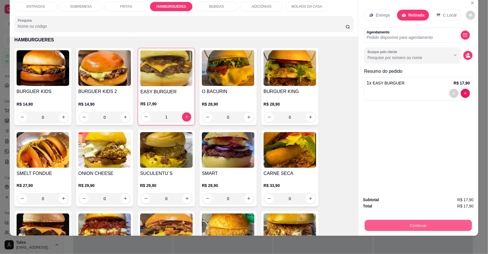
click at [406, 223] on button "Continuar" at bounding box center [418, 225] width 107 height 11
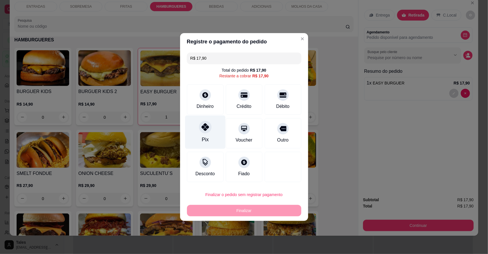
click at [204, 136] on div "Pix" at bounding box center [205, 132] width 40 height 33
type input "R$ 0,00"
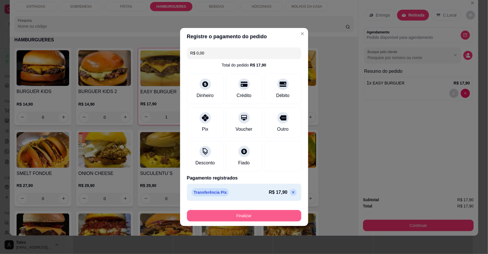
click at [273, 214] on button "Finalizar" at bounding box center [244, 215] width 114 height 11
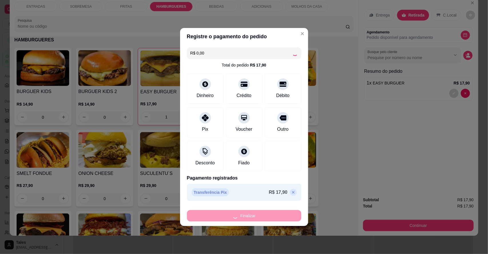
type input "0"
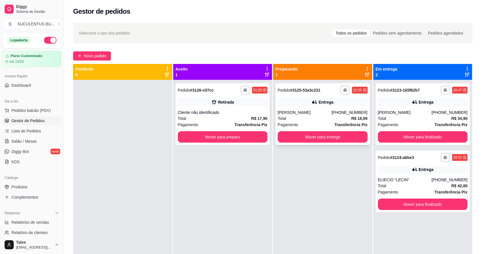
click at [307, 119] on div "Total R$ 18,99" at bounding box center [323, 118] width 90 height 6
click at [330, 133] on button "Mover para entrega" at bounding box center [323, 136] width 90 height 11
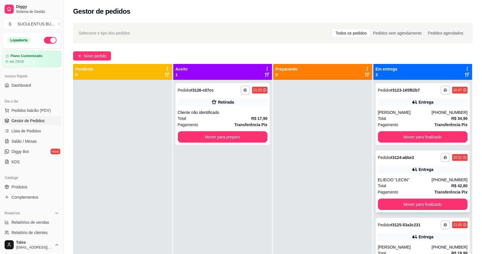
scroll to position [16, 0]
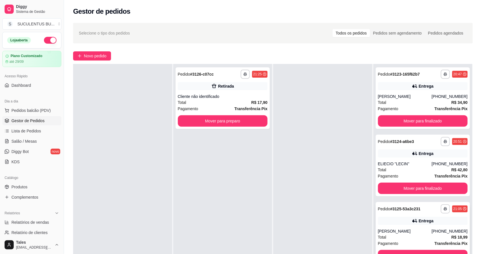
click at [416, 237] on div "Total R$ 18,99" at bounding box center [423, 237] width 90 height 6
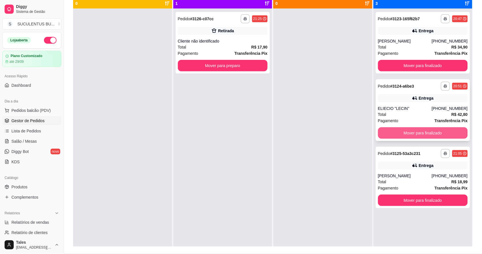
scroll to position [36, 0]
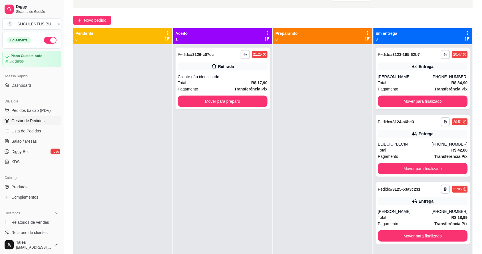
click at [420, 180] on div "**********" at bounding box center [423, 171] width 99 height 254
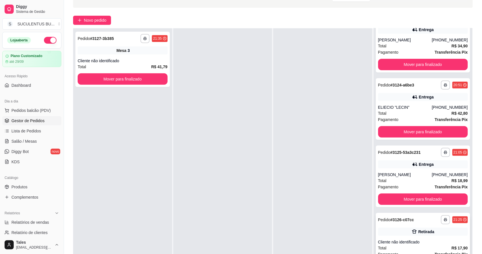
scroll to position [87, 0]
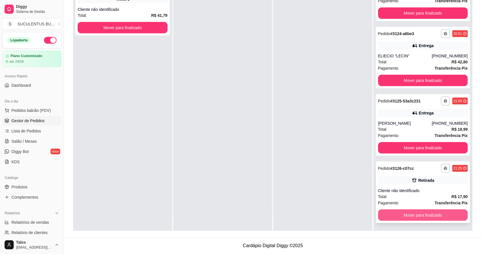
click at [410, 214] on button "Mover para finalizado" at bounding box center [423, 215] width 90 height 11
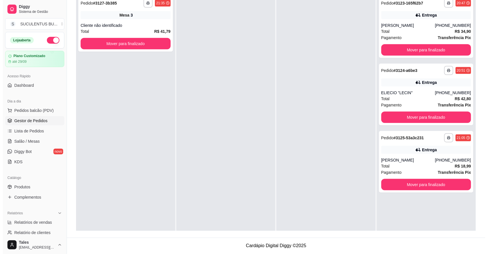
scroll to position [0, 0]
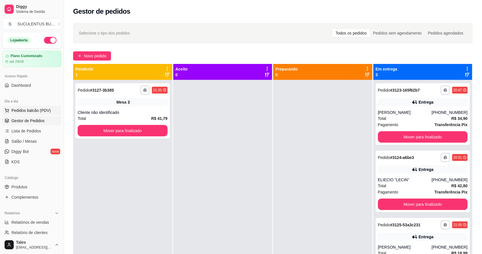
click at [30, 112] on span "Pedidos balcão (PDV)" at bounding box center [30, 111] width 39 height 6
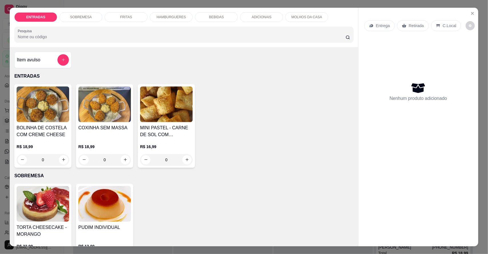
click at [175, 18] on p "HAMBURGUERES" at bounding box center [171, 17] width 29 height 5
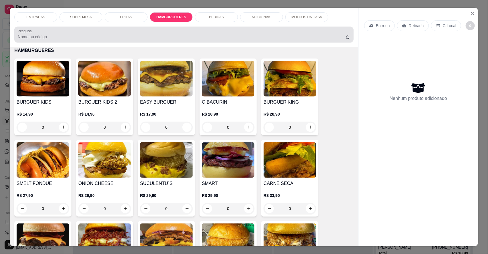
scroll to position [11, 0]
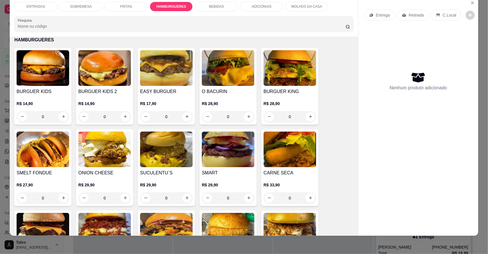
click at [185, 117] on div "0" at bounding box center [166, 116] width 53 height 11
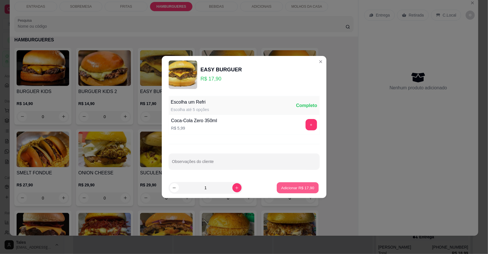
click at [296, 191] on button "Adicionar R$ 17,90" at bounding box center [298, 188] width 42 height 11
type input "1"
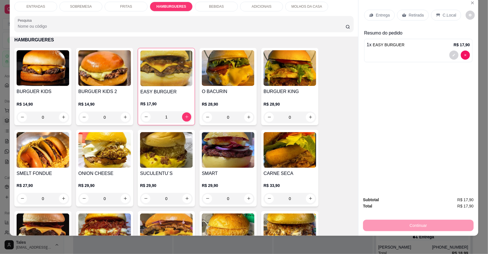
click at [380, 15] on p "Entrega" at bounding box center [383, 15] width 14 height 6
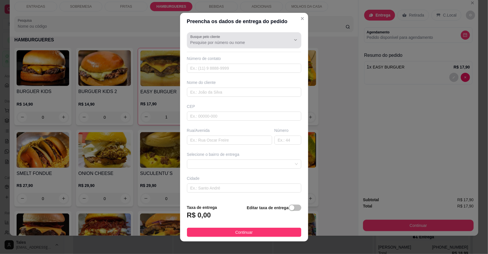
click at [235, 40] on input "Busque pelo cliente" at bounding box center [235, 43] width 91 height 6
type input "m"
type input "[PERSON_NAME]"
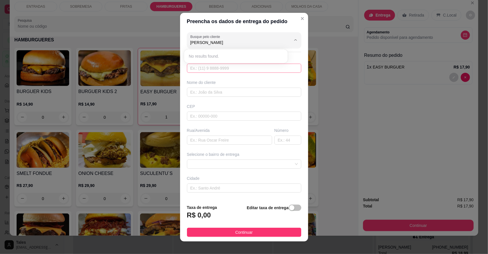
click at [241, 72] on input "text" at bounding box center [244, 68] width 114 height 9
click at [267, 69] on input "text" at bounding box center [244, 68] width 114 height 9
type input "[PHONE_NUMBER]"
click at [263, 91] on input "text" at bounding box center [244, 92] width 114 height 9
type input "[PERSON_NAME]"
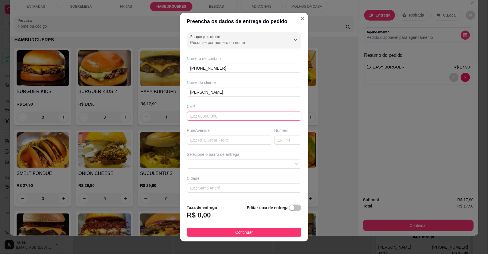
click at [222, 115] on input "text" at bounding box center [244, 116] width 114 height 9
type input "63155000"
click at [205, 141] on input "text" at bounding box center [229, 140] width 85 height 9
click at [216, 164] on span at bounding box center [243, 164] width 107 height 9
type input "condominio de [PERSON_NAME]"
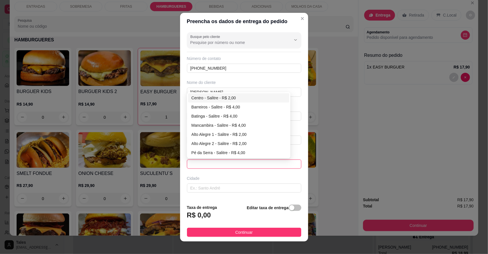
click at [236, 95] on div "Centro - Salitre - R$ 2,00" at bounding box center [238, 98] width 95 height 6
type input "Salitre"
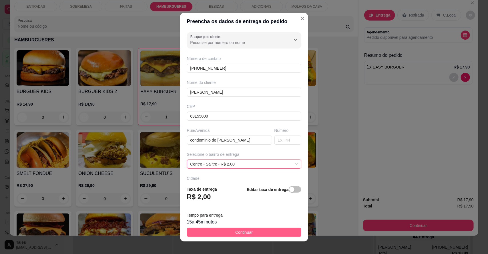
click at [253, 233] on button "Continuar" at bounding box center [244, 232] width 114 height 9
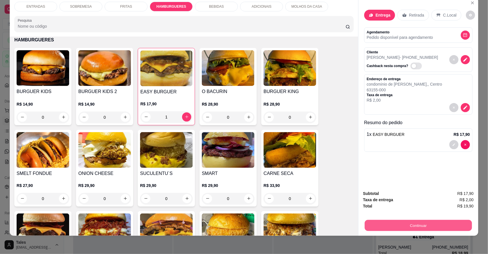
click at [409, 226] on button "Continuar" at bounding box center [418, 225] width 107 height 11
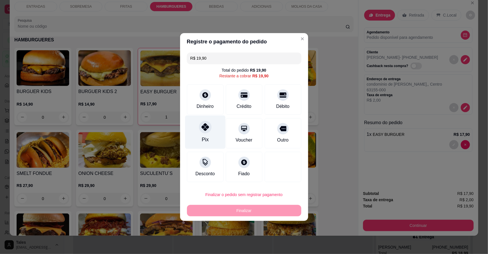
click at [202, 127] on icon at bounding box center [204, 126] width 7 height 7
type input "R$ 0,00"
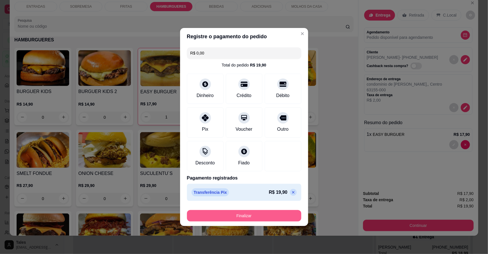
click at [239, 213] on button "Finalizar" at bounding box center [244, 215] width 114 height 11
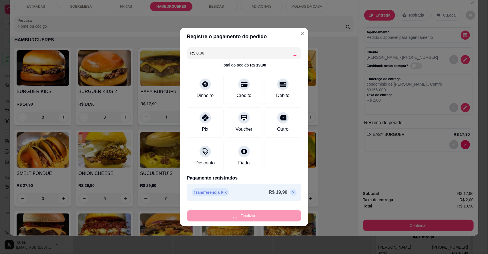
type input "0"
type input "-R$ 19,90"
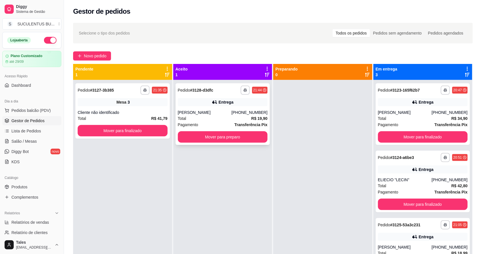
click at [220, 118] on div "Total R$ 19,90" at bounding box center [223, 118] width 90 height 6
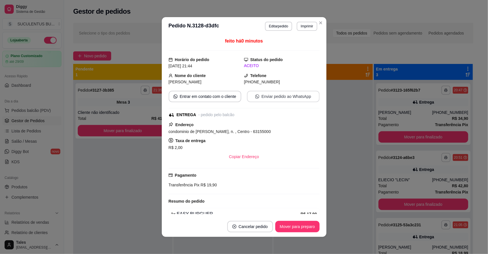
click at [276, 100] on button "Enviar pedido ao WhatsApp" at bounding box center [283, 96] width 73 height 11
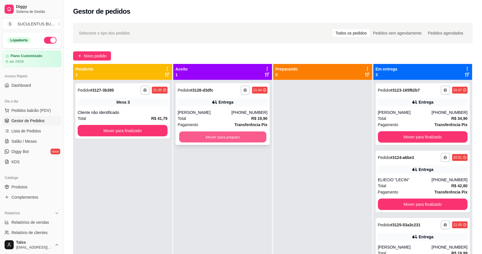
click at [203, 137] on button "Mover para preparo" at bounding box center [222, 137] width 87 height 11
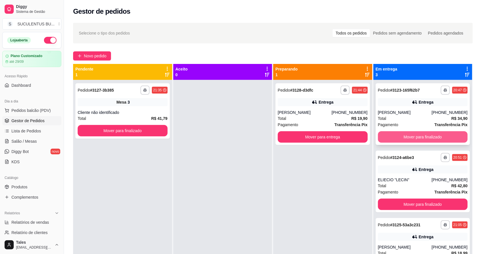
click at [429, 139] on button "Mover para finalizado" at bounding box center [423, 136] width 90 height 11
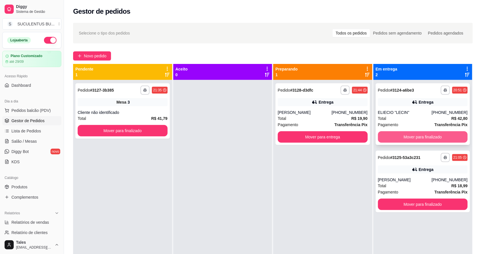
click at [424, 138] on button "Mover para finalizado" at bounding box center [423, 136] width 90 height 11
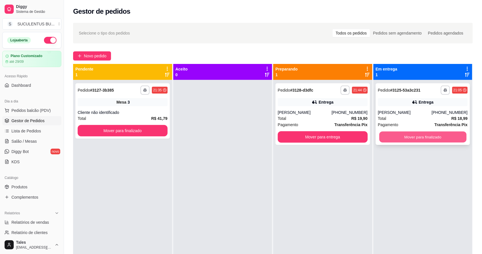
click at [409, 139] on button "Mover para finalizado" at bounding box center [422, 137] width 87 height 11
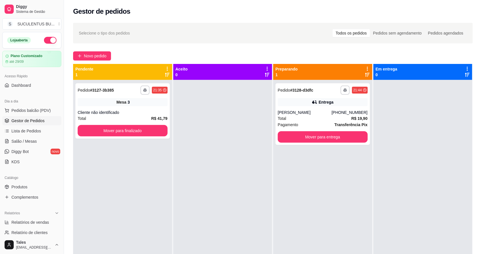
click at [223, 53] on div "Novo pedido" at bounding box center [273, 55] width 400 height 9
click at [18, 109] on span "Pedidos balcão (PDV)" at bounding box center [30, 111] width 39 height 6
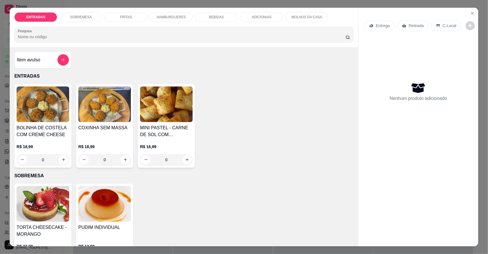
click at [159, 17] on p "HAMBURGUERES" at bounding box center [171, 17] width 29 height 5
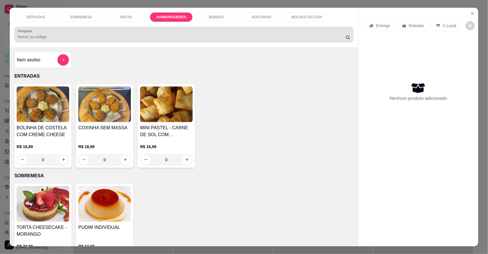
scroll to position [11, 0]
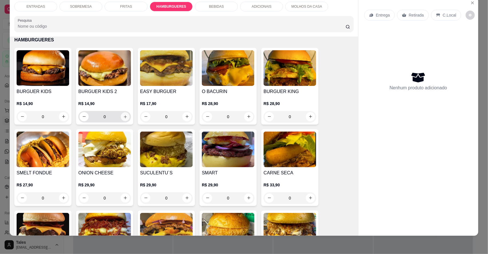
click at [123, 117] on icon "increase-product-quantity" at bounding box center [125, 117] width 4 height 4
click at [125, 117] on button "increase-product-quantity" at bounding box center [125, 116] width 9 height 9
type input "1"
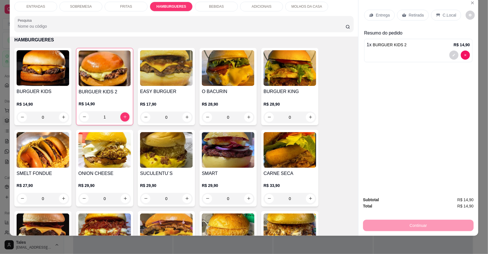
click at [376, 13] on p "Entrega" at bounding box center [383, 15] width 14 height 6
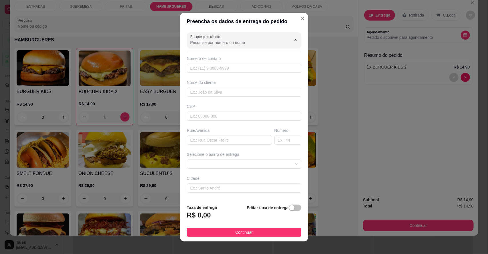
click at [250, 42] on input "Busque pelo cliente" at bounding box center [235, 43] width 91 height 6
type input "b"
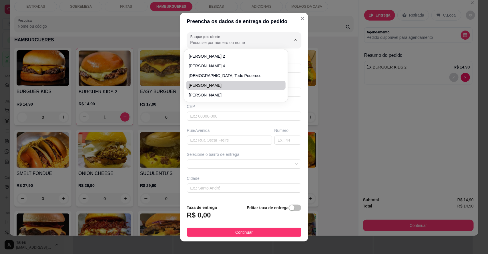
click at [221, 111] on div "CEP" at bounding box center [244, 112] width 118 height 17
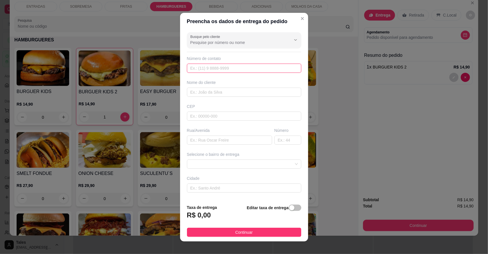
click at [241, 68] on input "text" at bounding box center [244, 68] width 114 height 9
type input "[PHONE_NUMBER]"
click at [238, 94] on input "text" at bounding box center [244, 92] width 114 height 9
type input "brenda kids"
click at [212, 119] on input "text" at bounding box center [244, 116] width 114 height 9
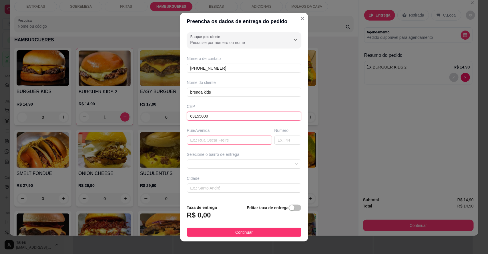
type input "63155000"
click at [206, 141] on input "text" at bounding box center [229, 140] width 85 height 9
type input "rua [GEOGRAPHIC_DATA]"
click at [283, 141] on input "text" at bounding box center [287, 140] width 27 height 9
click at [207, 167] on span at bounding box center [243, 164] width 107 height 9
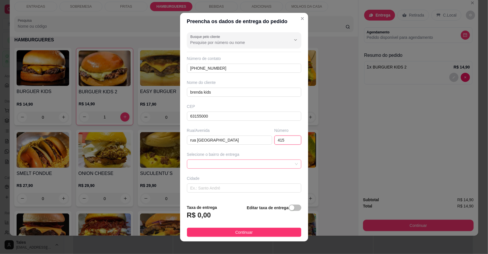
type input "415"
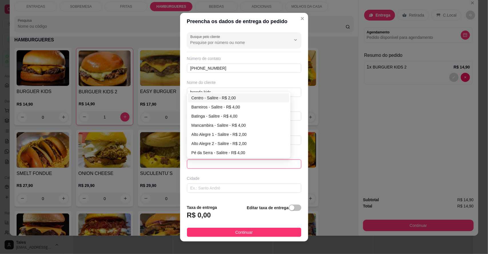
click at [209, 98] on div "Centro - Salitre - R$ 2,00" at bounding box center [238, 98] width 95 height 6
type input "Salitre"
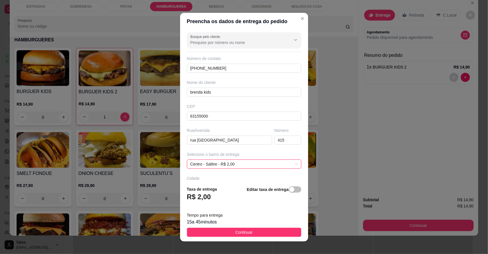
scroll to position [6, 0]
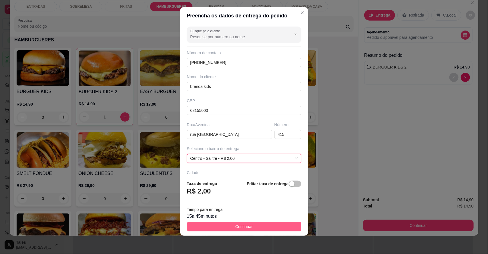
click at [235, 224] on span "Continuar" at bounding box center [243, 227] width 17 height 6
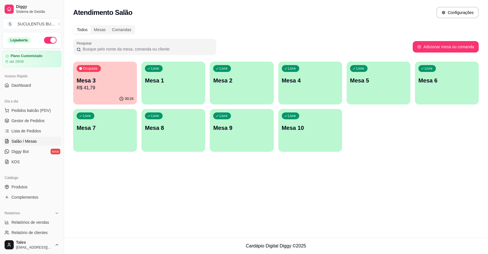
click at [97, 85] on p "R$ 41,79" at bounding box center [105, 88] width 57 height 7
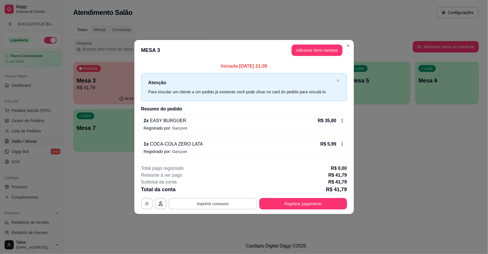
click at [221, 203] on button "Imprimir consumo" at bounding box center [213, 203] width 88 height 11
click at [349, 47] on icon "Close" at bounding box center [348, 45] width 5 height 5
click at [233, 203] on button "Imprimir consumo" at bounding box center [213, 203] width 88 height 11
click at [224, 191] on button "IMPRESSORA CAIXA" at bounding box center [215, 190] width 46 height 9
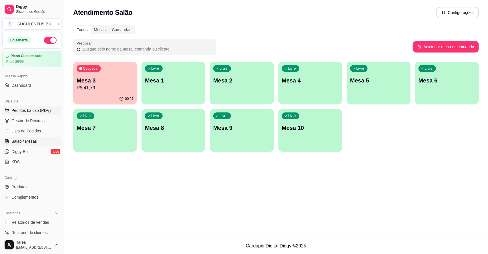
click at [27, 111] on span "Pedidos balcão (PDV)" at bounding box center [30, 111] width 39 height 6
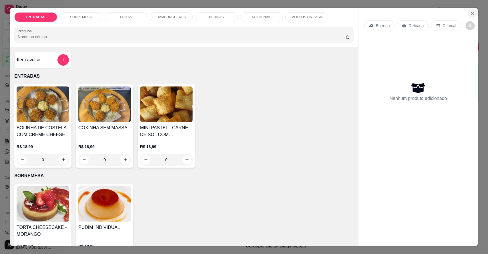
click at [470, 15] on icon "Close" at bounding box center [472, 13] width 5 height 5
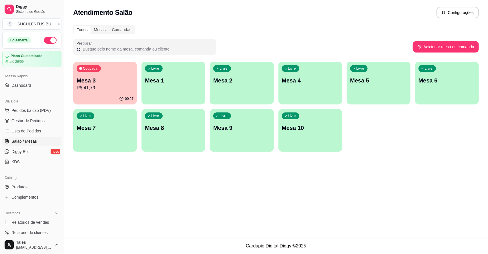
click at [121, 85] on p "R$ 41,79" at bounding box center [105, 88] width 57 height 7
click at [35, 121] on span "Gestor de Pedidos" at bounding box center [27, 121] width 33 height 6
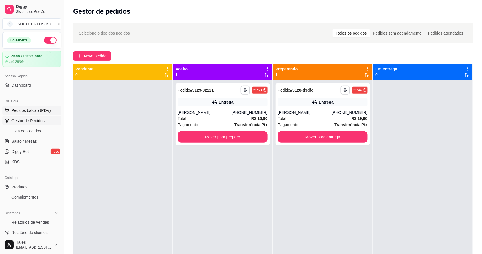
click at [37, 112] on span "Pedidos balcão (PDV)" at bounding box center [30, 111] width 39 height 6
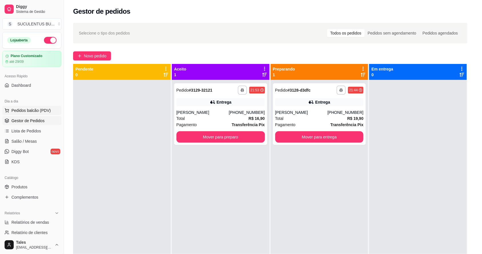
click at [35, 141] on div "R$ 18,99 0" at bounding box center [41, 151] width 53 height 27
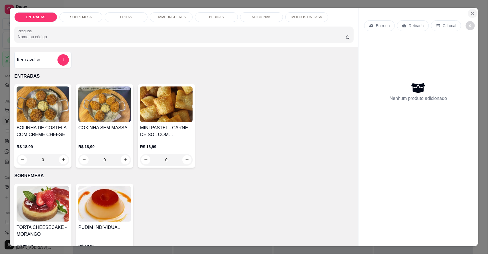
click at [470, 12] on icon "Close" at bounding box center [472, 13] width 5 height 5
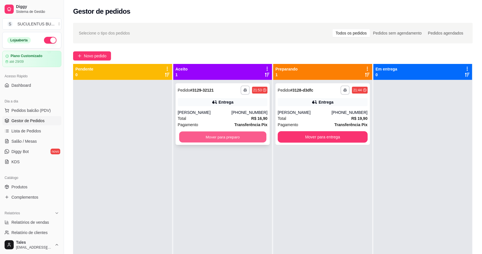
click at [218, 139] on button "Mover para preparo" at bounding box center [222, 137] width 87 height 11
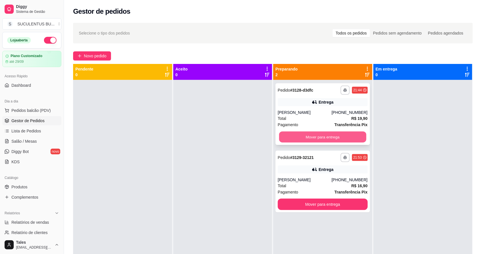
click at [326, 133] on button "Mover para entrega" at bounding box center [322, 137] width 87 height 11
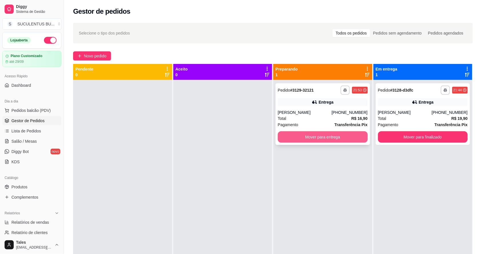
click at [340, 135] on button "Mover para entrega" at bounding box center [323, 136] width 90 height 11
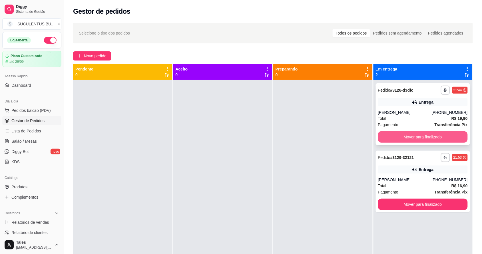
click at [453, 134] on button "Mover para finalizado" at bounding box center [423, 136] width 90 height 11
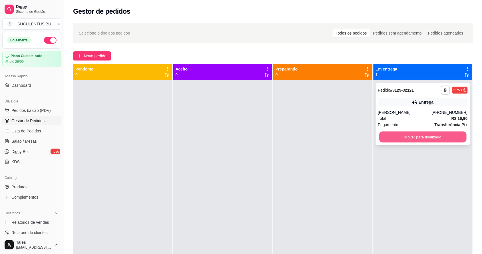
click at [444, 133] on button "Mover para finalizado" at bounding box center [422, 137] width 87 height 11
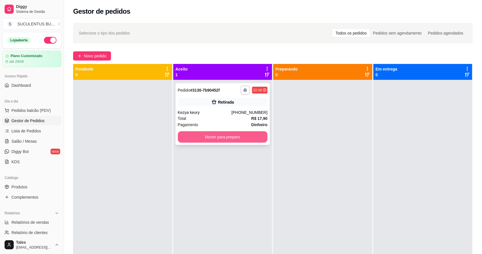
click at [244, 138] on button "Mover para preparo" at bounding box center [223, 136] width 90 height 11
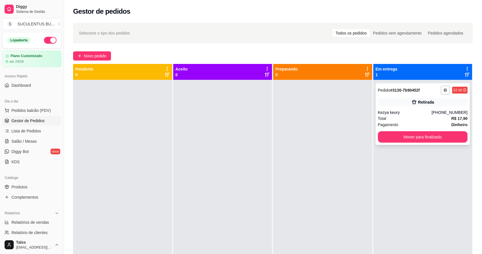
click at [414, 120] on div "Total R$ 17,90" at bounding box center [423, 118] width 90 height 6
click at [409, 133] on button "Mover para finalizado" at bounding box center [423, 136] width 90 height 11
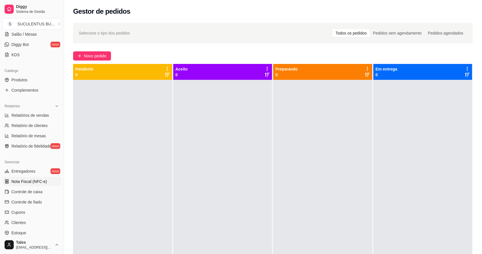
scroll to position [157, 0]
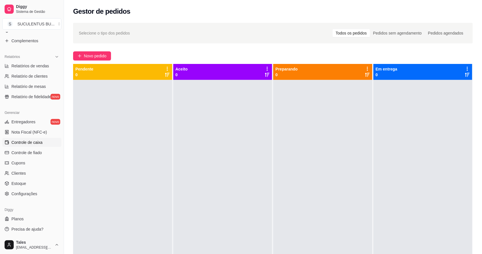
click at [35, 144] on span "Controle de caixa" at bounding box center [26, 143] width 31 height 6
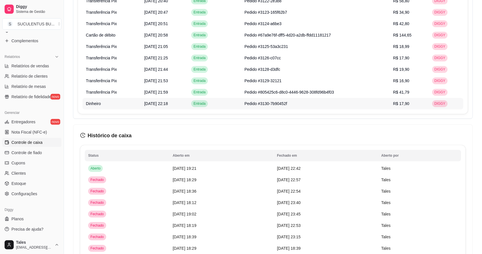
scroll to position [411, 0]
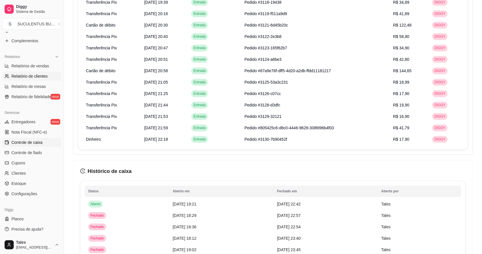
click at [37, 77] on span "Relatório de clientes" at bounding box center [29, 76] width 36 height 6
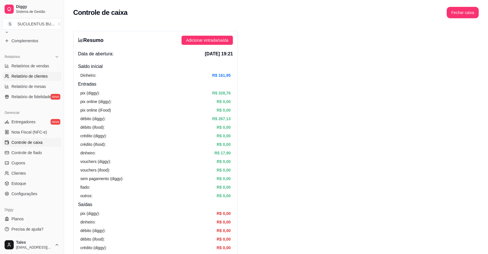
select select "30"
select select "HIGHEST_TOTAL_SPENT_WITH_ORDERS"
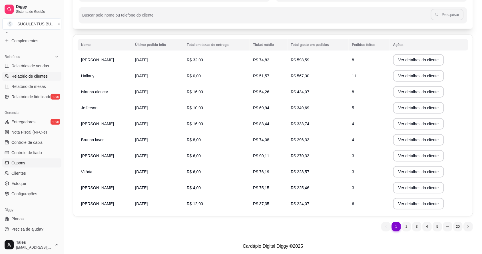
scroll to position [49, 0]
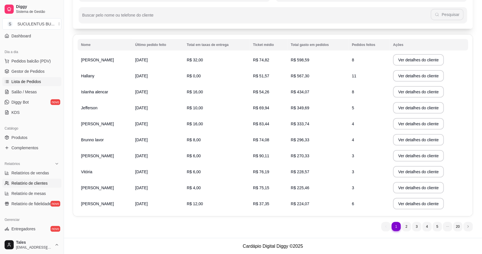
click at [35, 82] on span "Lista de Pedidos" at bounding box center [26, 82] width 30 height 6
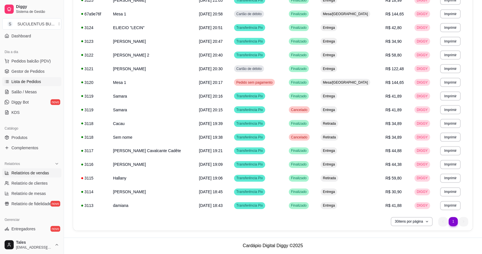
scroll to position [157, 0]
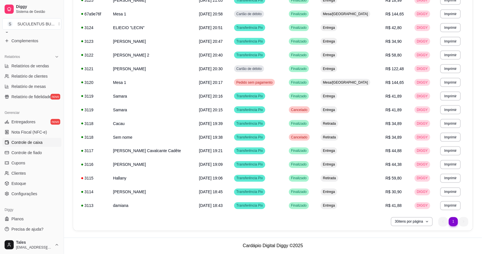
click at [32, 143] on span "Controle de caixa" at bounding box center [26, 143] width 31 height 6
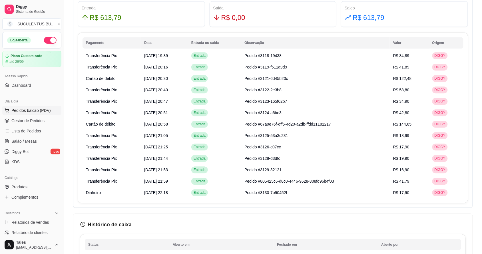
click at [28, 112] on span "Pedidos balcão (PDV)" at bounding box center [30, 111] width 39 height 6
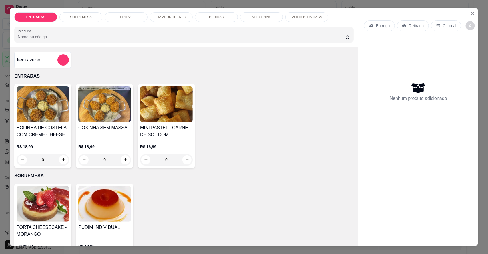
click at [159, 15] on p "HAMBURGUERES" at bounding box center [171, 17] width 29 height 5
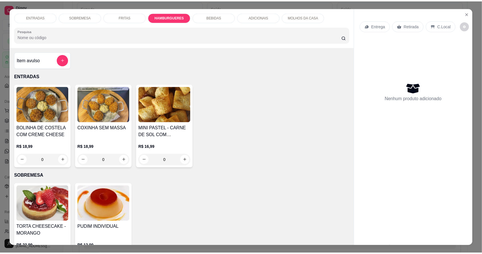
scroll to position [11, 0]
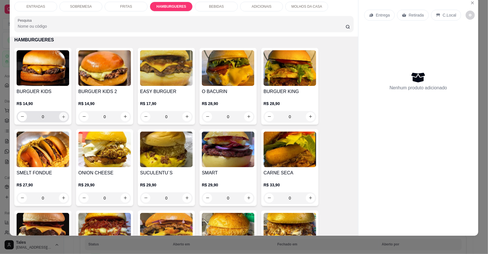
click at [59, 118] on button "increase-product-quantity" at bounding box center [63, 116] width 9 height 9
type input "1"
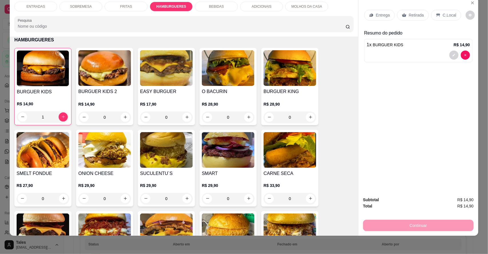
click at [421, 12] on div "Retirada" at bounding box center [413, 15] width 32 height 11
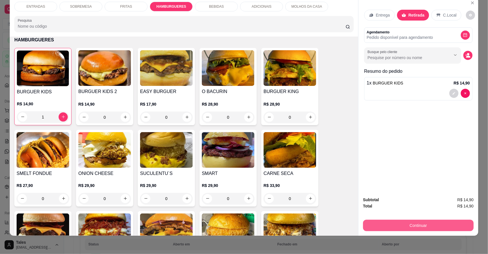
click at [422, 223] on button "Continuar" at bounding box center [418, 225] width 111 height 11
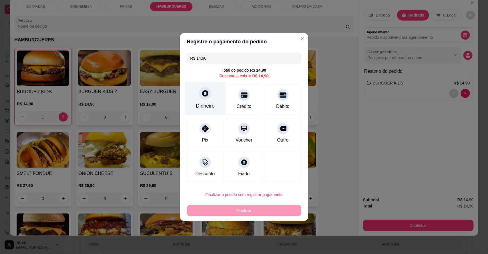
click at [202, 92] on icon at bounding box center [205, 93] width 6 height 6
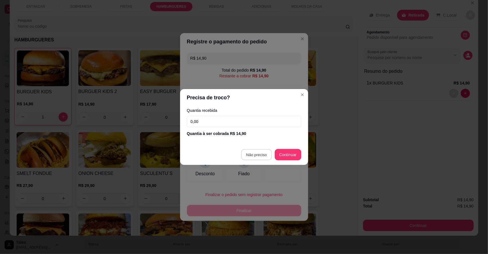
type input "R$ 0,00"
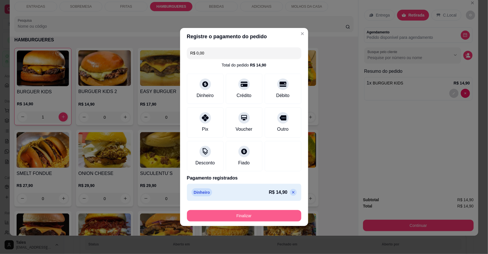
click at [249, 212] on button "Finalizar" at bounding box center [244, 215] width 114 height 11
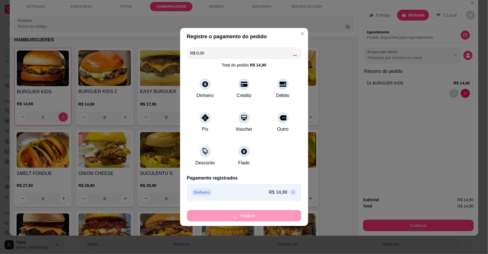
type input "0"
type input "-R$ 14,90"
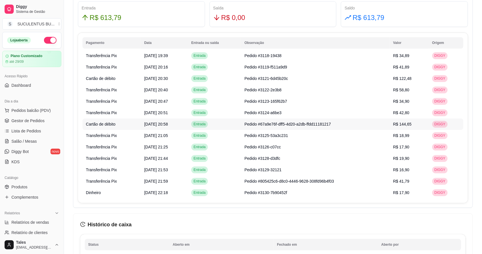
scroll to position [214, 0]
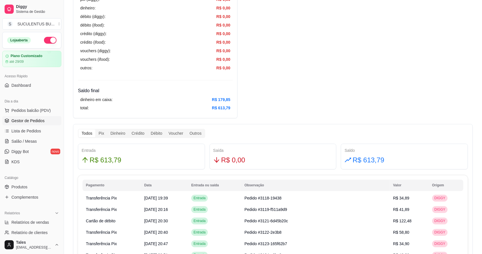
click at [32, 122] on span "Gestor de Pedidos" at bounding box center [27, 121] width 33 height 6
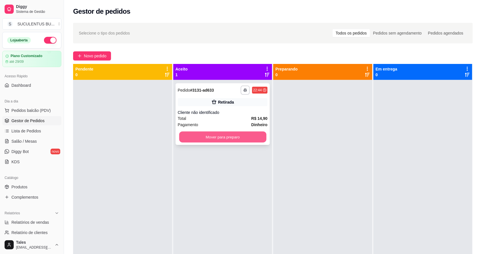
click at [239, 139] on button "Mover para preparo" at bounding box center [222, 137] width 87 height 11
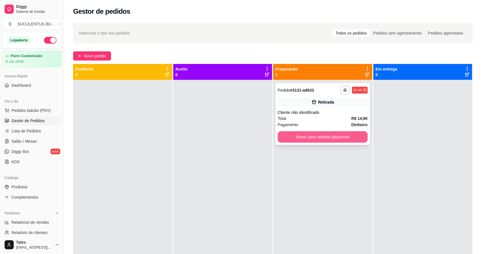
click at [335, 135] on button "Mover para retirada disponível" at bounding box center [323, 136] width 90 height 11
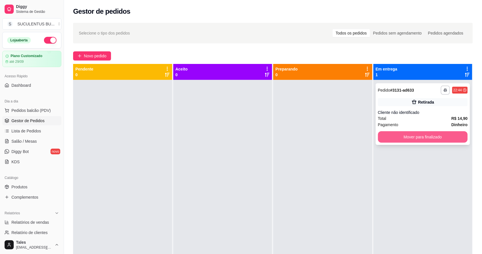
click at [398, 131] on button "Mover para finalizado" at bounding box center [423, 136] width 90 height 11
click at [393, 136] on button "Mover para finalizado" at bounding box center [422, 137] width 87 height 11
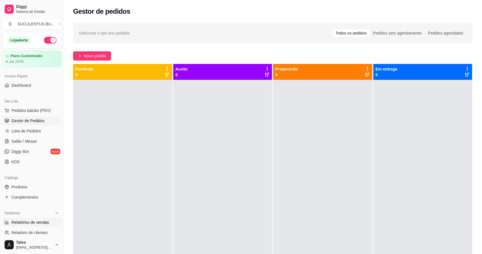
click at [45, 225] on span "Relatórios de vendas" at bounding box center [30, 223] width 38 height 6
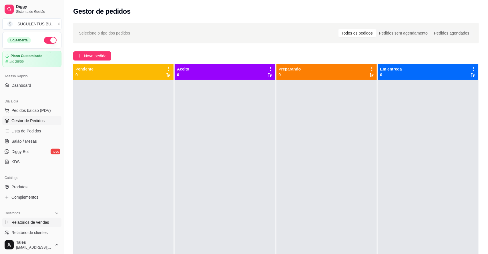
select select "ALL"
select select "0"
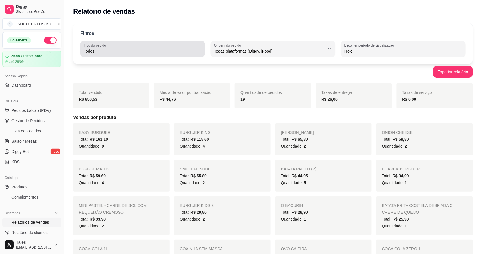
click at [156, 53] on span "Todos" at bounding box center [139, 51] width 111 height 6
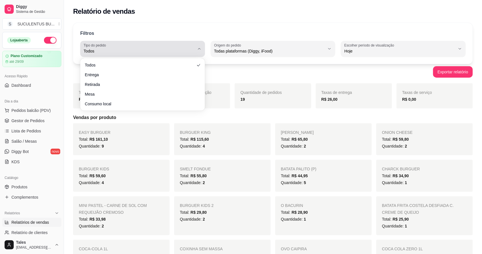
click at [131, 51] on span "Todos" at bounding box center [139, 51] width 111 height 6
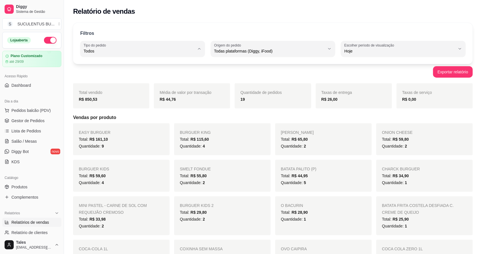
click at [283, 72] on div "Exportar relatório" at bounding box center [273, 71] width 400 height 11
drag, startPoint x: 82, startPoint y: 99, endPoint x: 100, endPoint y: 99, distance: 18.3
click at [100, 99] on div "R$ 850,53" at bounding box center [111, 99] width 65 height 7
click at [119, 101] on div "R$ 850,53" at bounding box center [111, 99] width 65 height 7
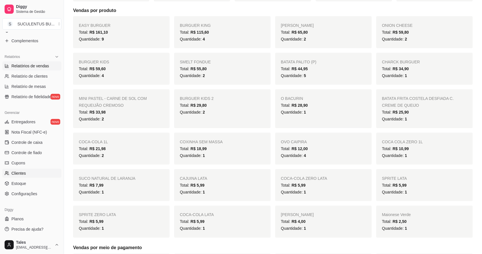
scroll to position [179, 0]
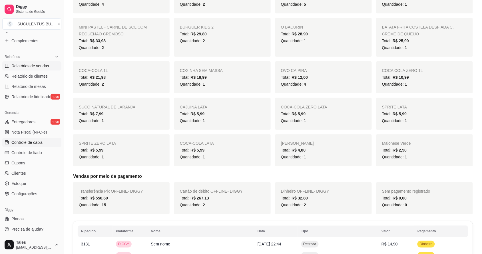
click at [39, 145] on span "Controle de caixa" at bounding box center [26, 143] width 31 height 6
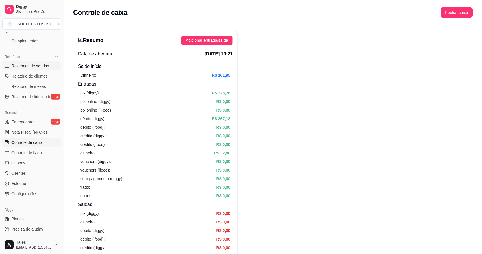
click at [37, 66] on span "Relatórios de vendas" at bounding box center [30, 66] width 38 height 6
select select "ALL"
select select "0"
